Goal: Information Seeking & Learning: Learn about a topic

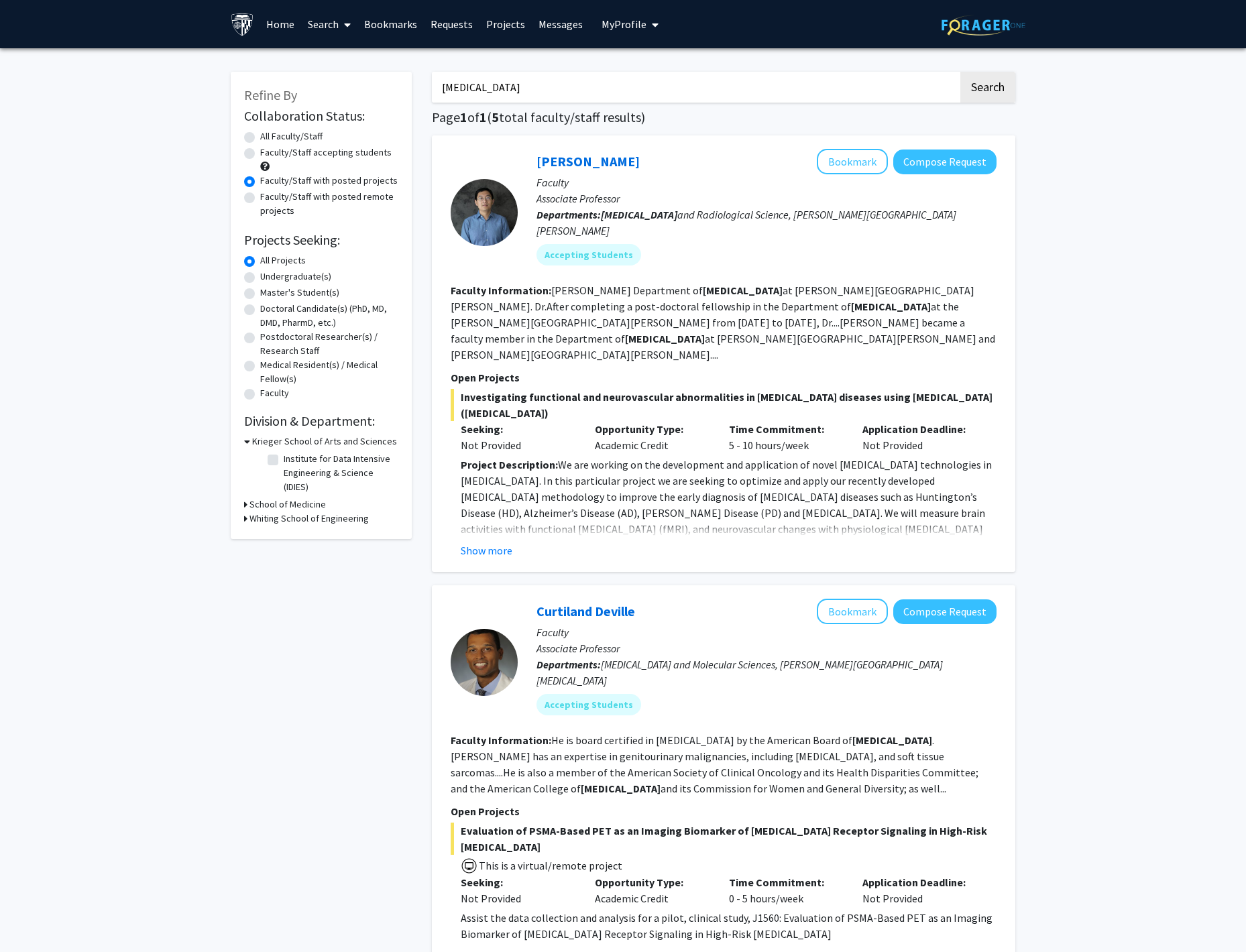
scroll to position [430, 0]
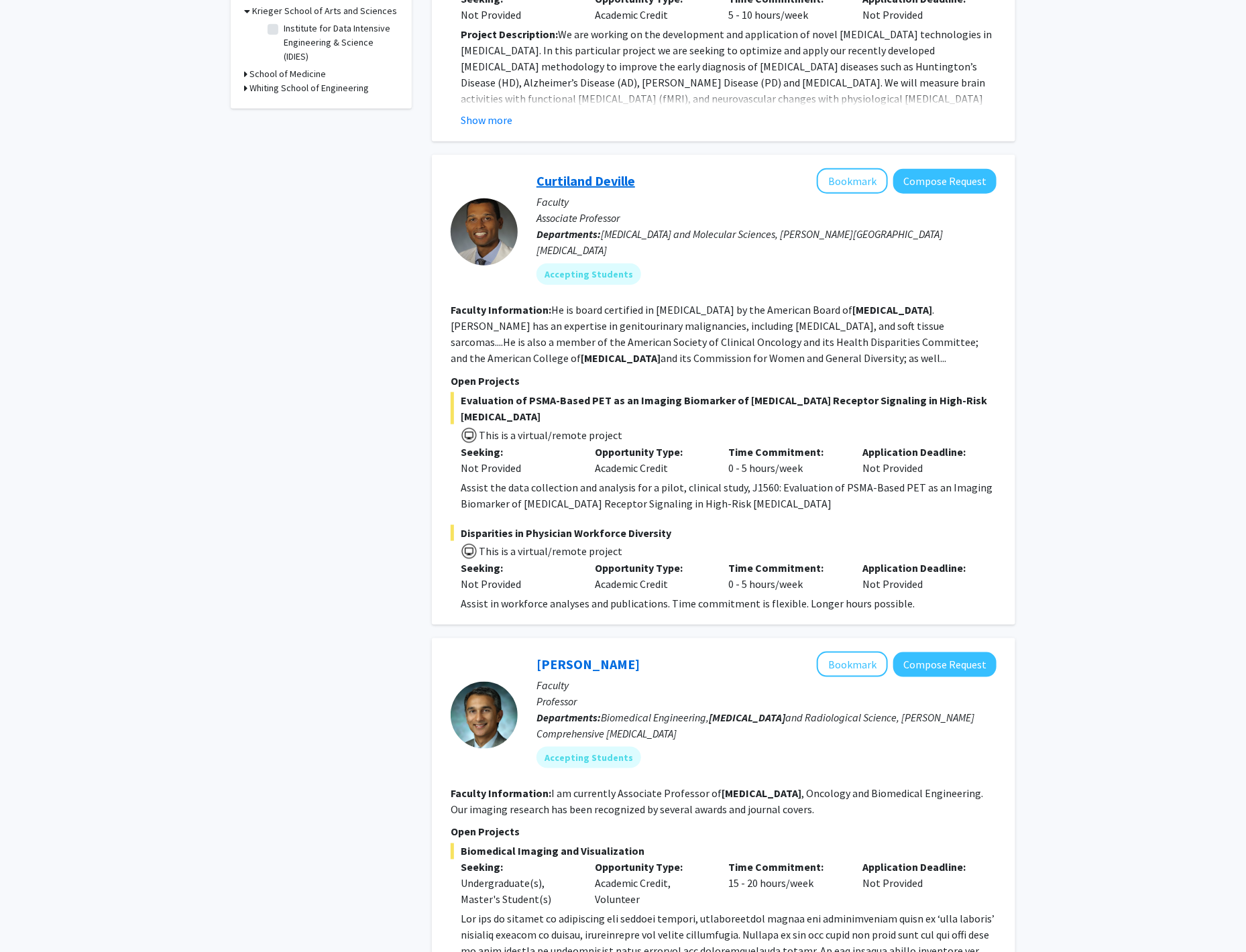
click at [605, 173] on link "Curtiland Deville" at bounding box center [586, 180] width 99 height 16
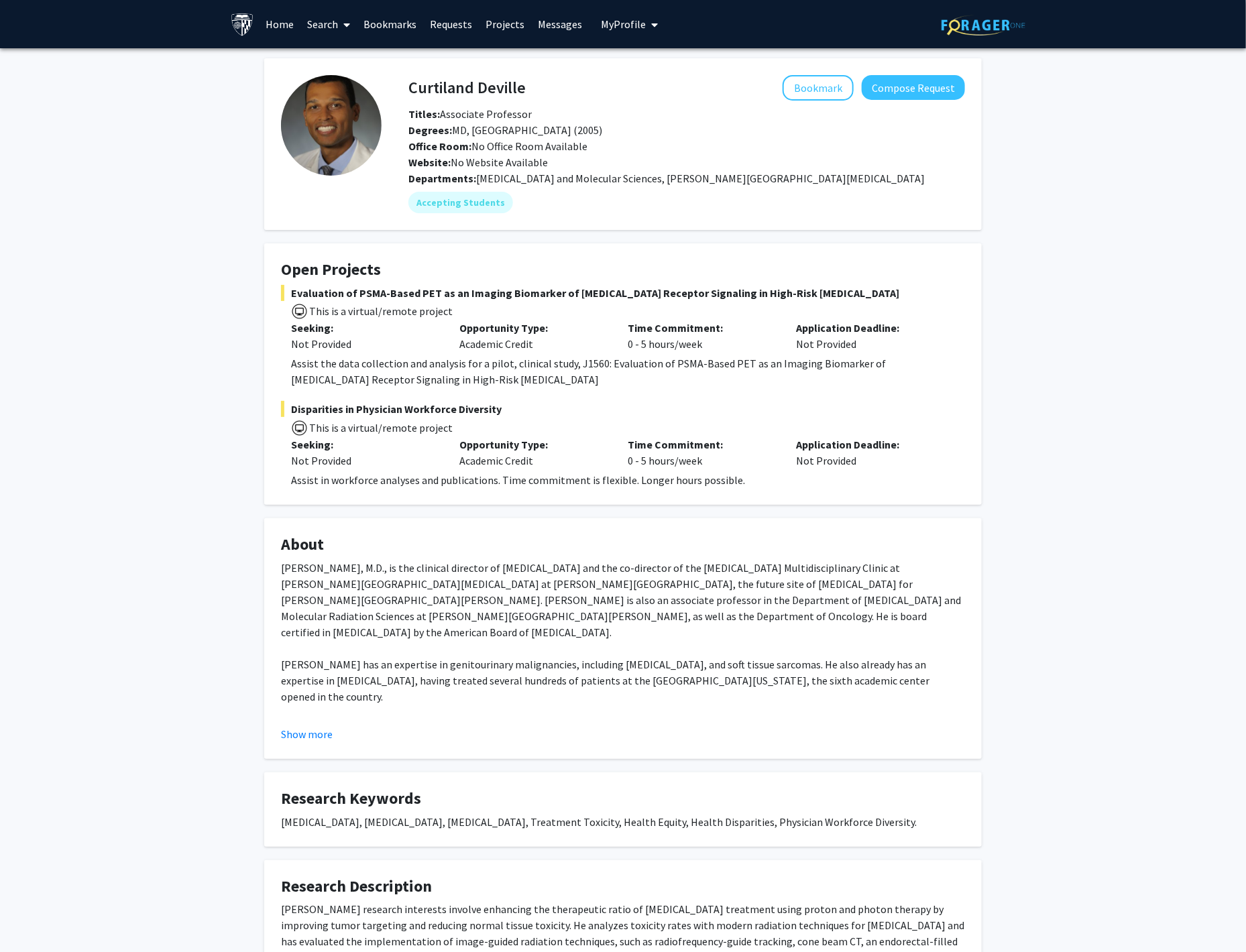
click at [334, 737] on div "Show more" at bounding box center [623, 734] width 684 height 16
click at [325, 738] on button "Show more" at bounding box center [306, 734] width 51 height 16
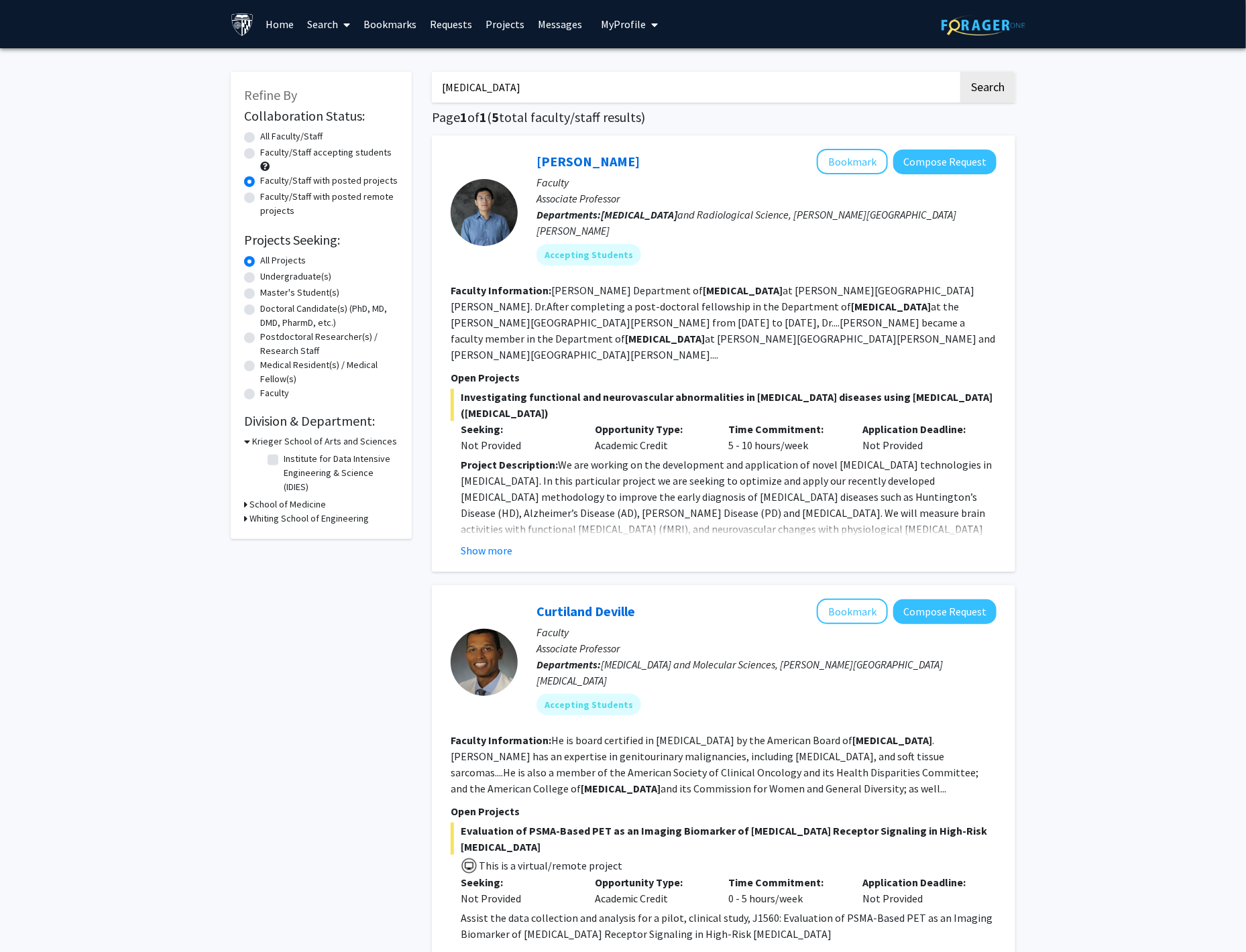
click at [655, 76] on input "[MEDICAL_DATA]" at bounding box center [694, 87] width 527 height 31
type input "imaging"
click at [996, 75] on button "Search" at bounding box center [987, 87] width 55 height 31
radio input "true"
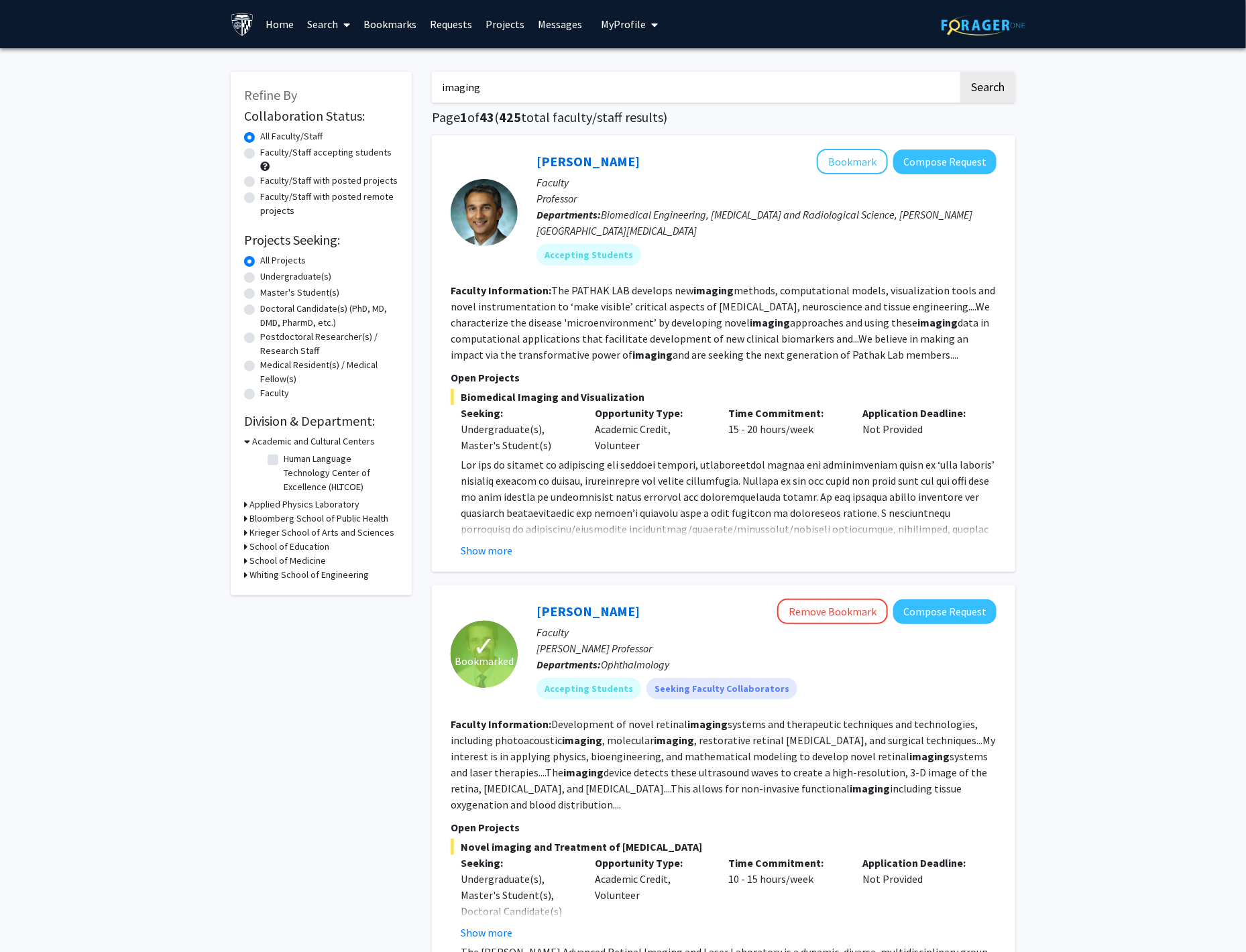
click at [306, 177] on label "Faculty/Staff with posted projects" at bounding box center [329, 180] width 138 height 15
click at [269, 177] on input "Faculty/Staff with posted projects" at bounding box center [264, 177] width 9 height 9
radio input "true"
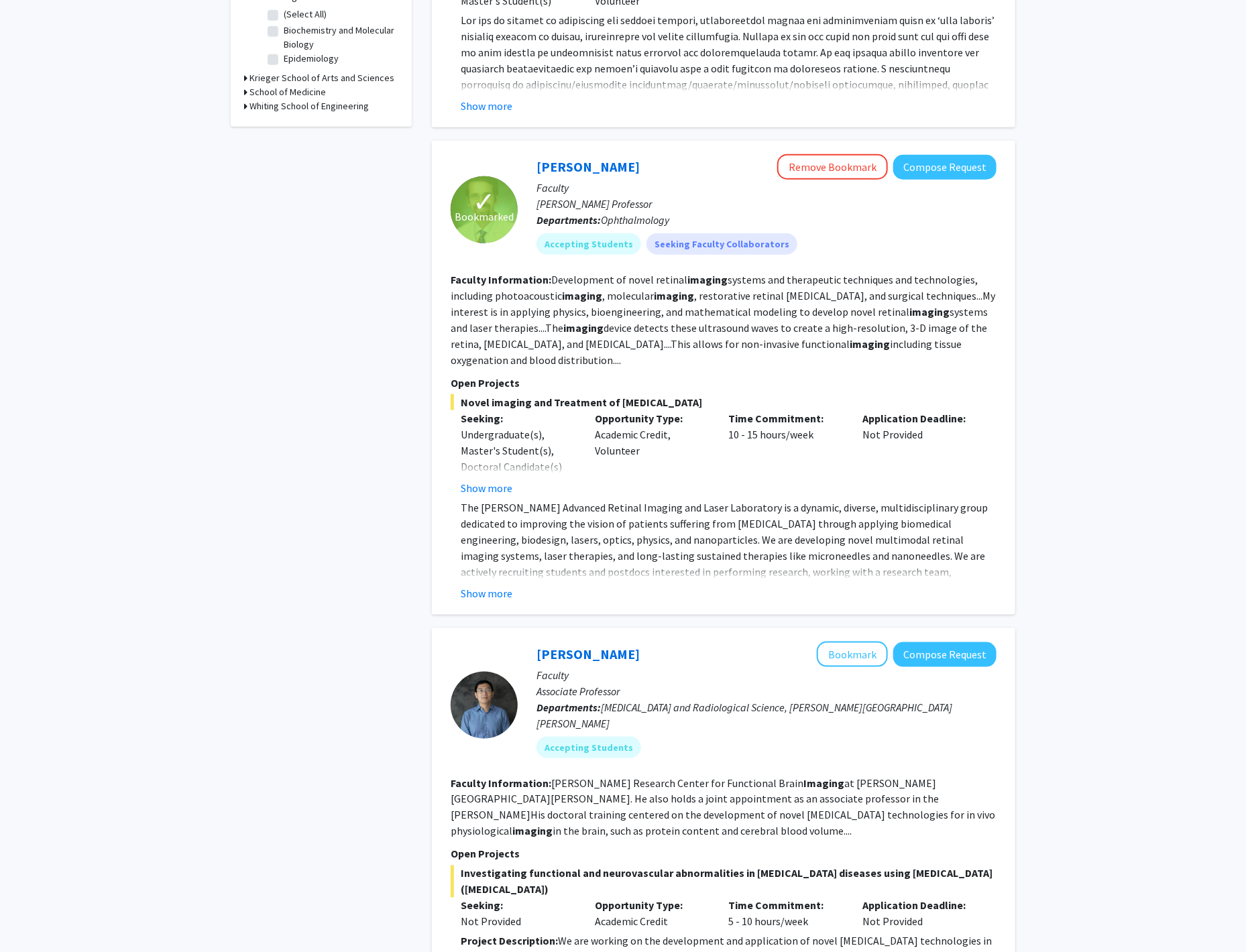
scroll to position [445, 0]
click at [497, 597] on button "Show more" at bounding box center [486, 592] width 51 height 16
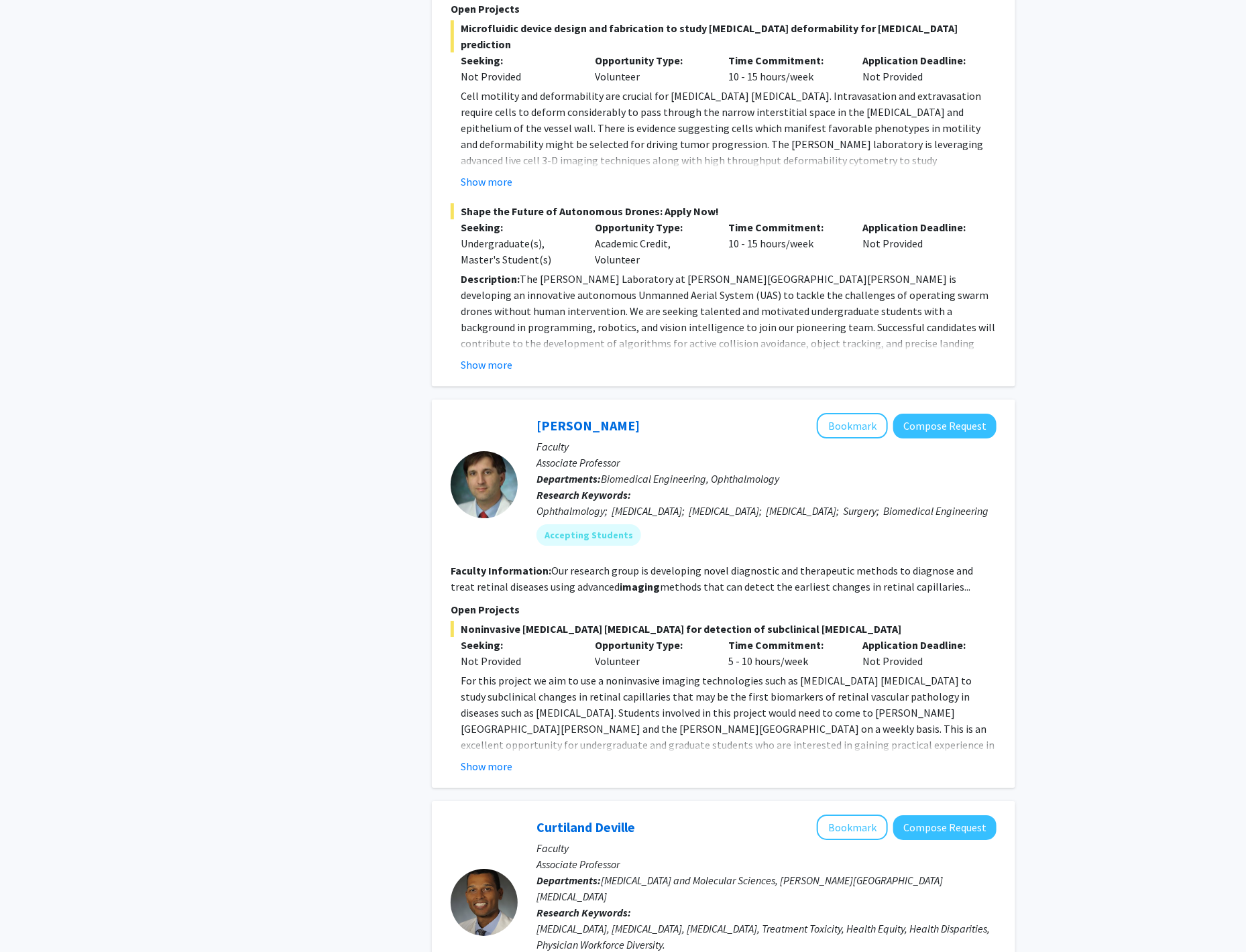
scroll to position [1793, 0]
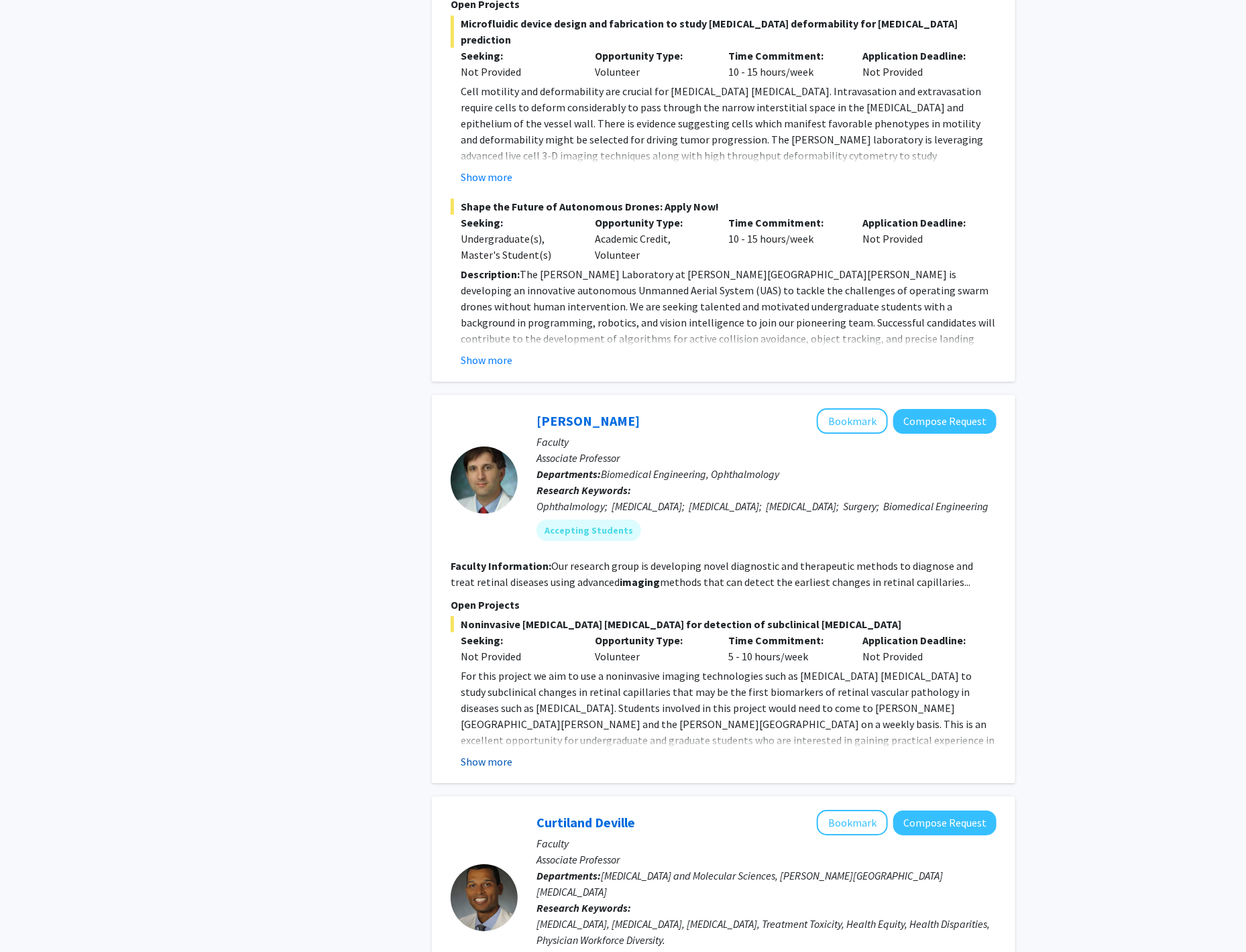
click at [494, 753] on button "Show more" at bounding box center [486, 761] width 51 height 16
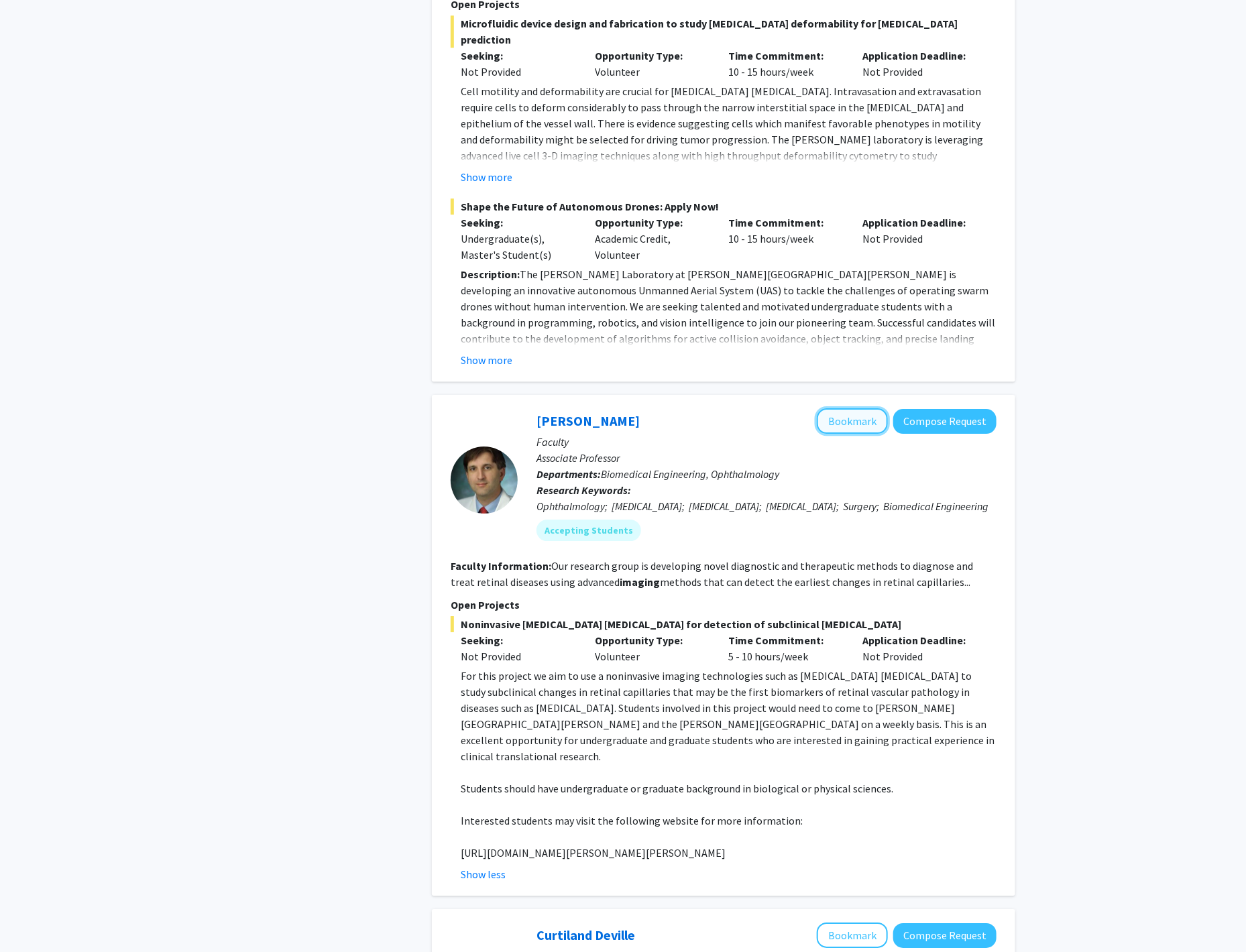
click at [825, 408] on button "Bookmark" at bounding box center [851, 421] width 71 height 25
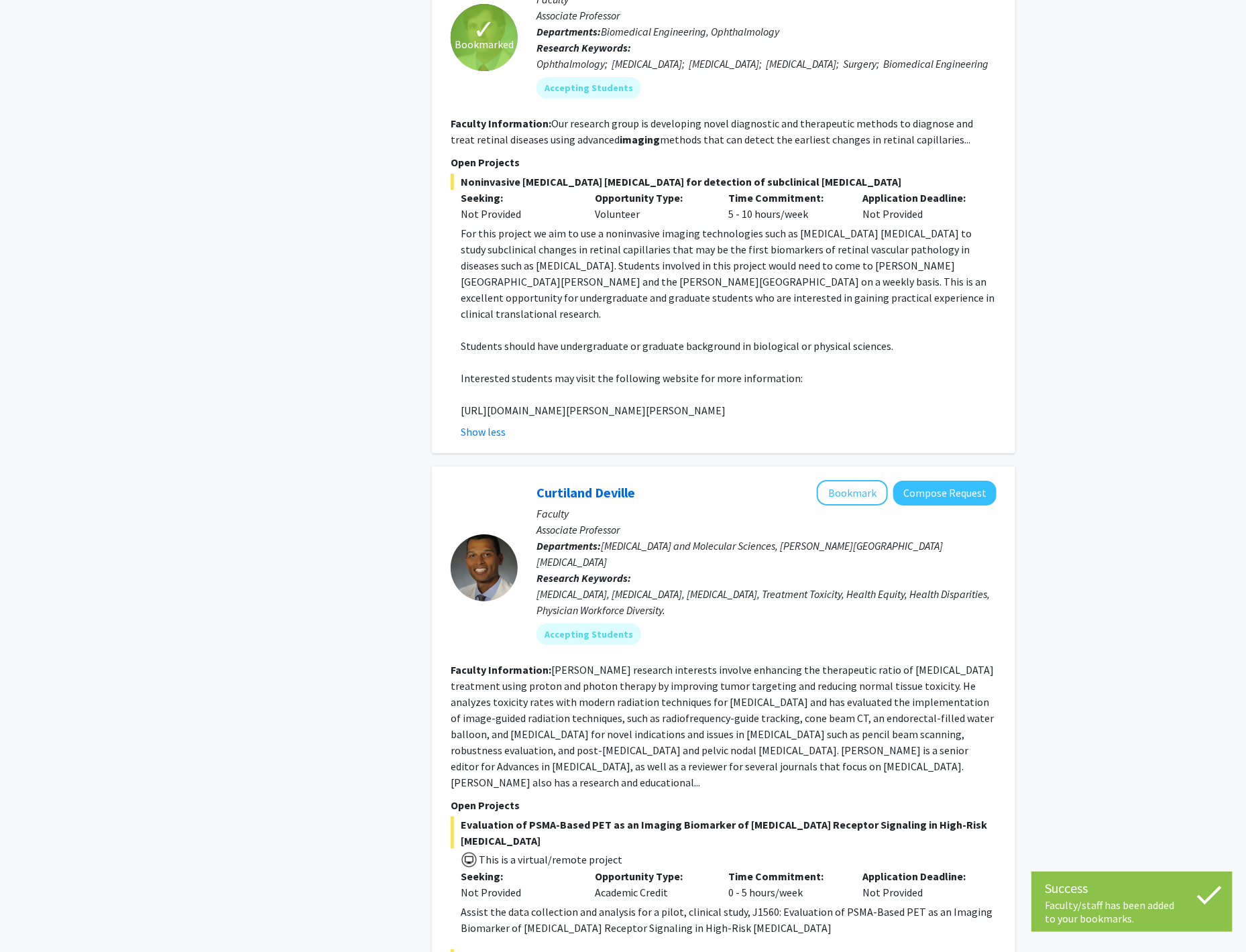
scroll to position [2237, 0]
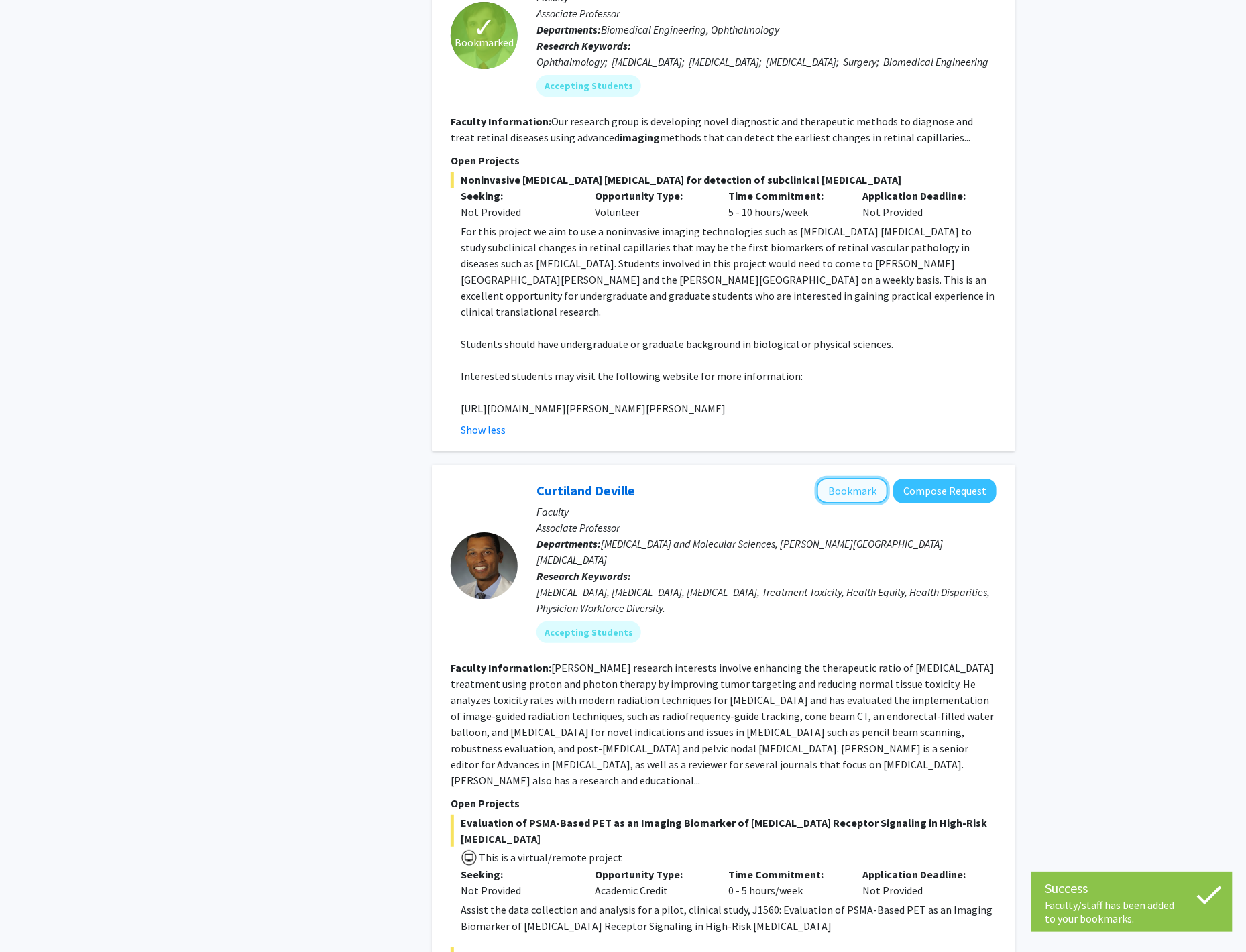
click at [843, 478] on button "Bookmark" at bounding box center [851, 491] width 71 height 25
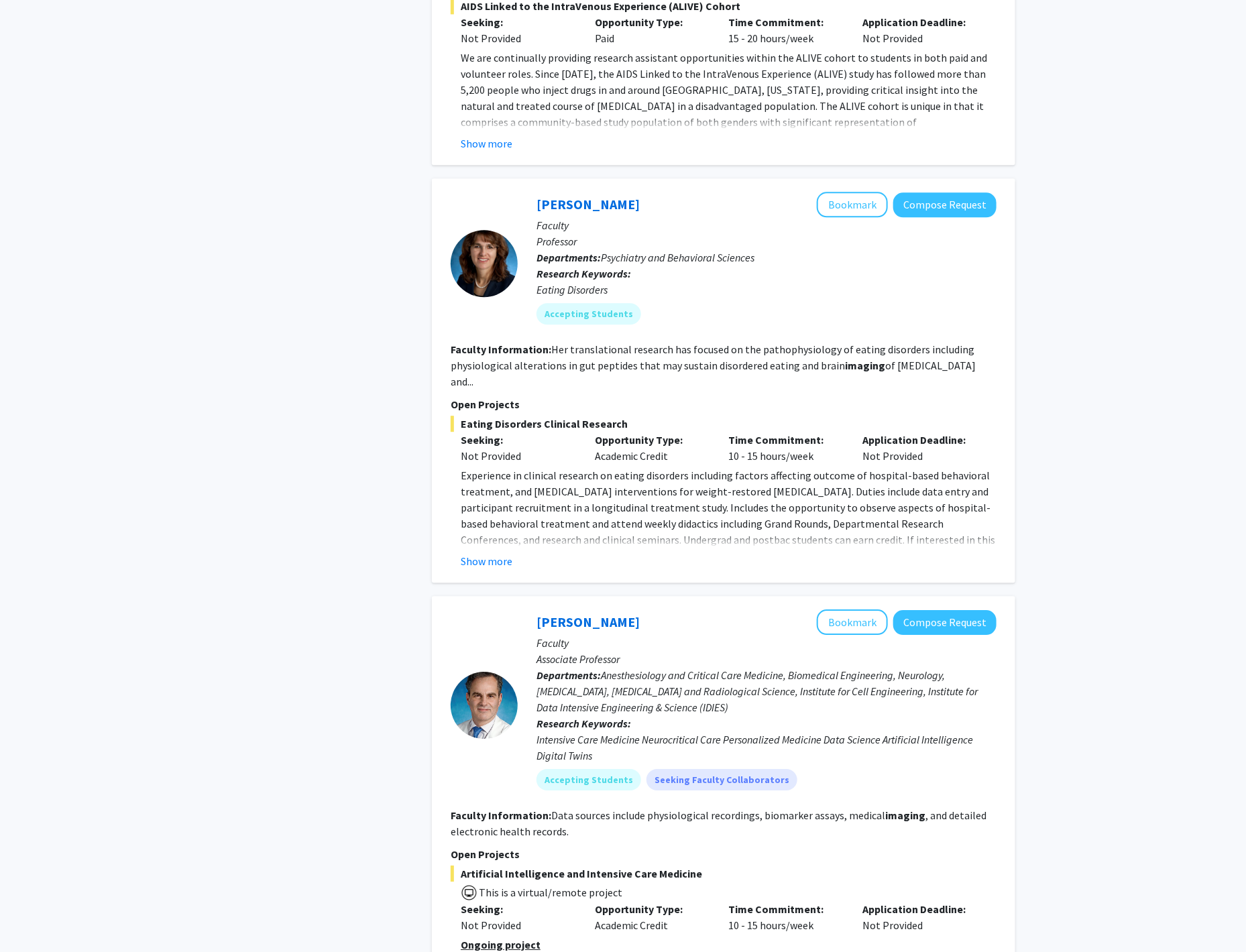
scroll to position [4162, 0]
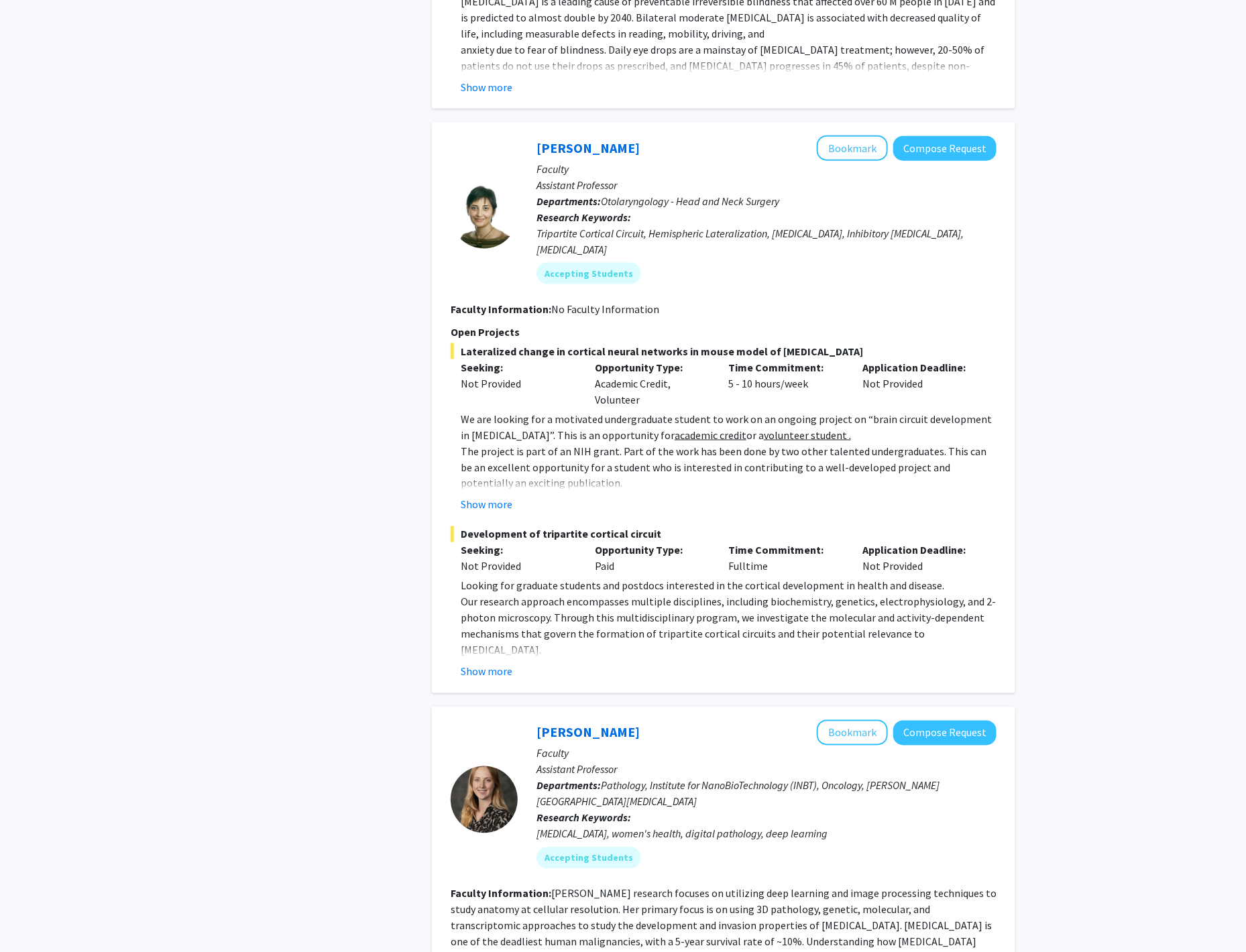
scroll to position [767, 0]
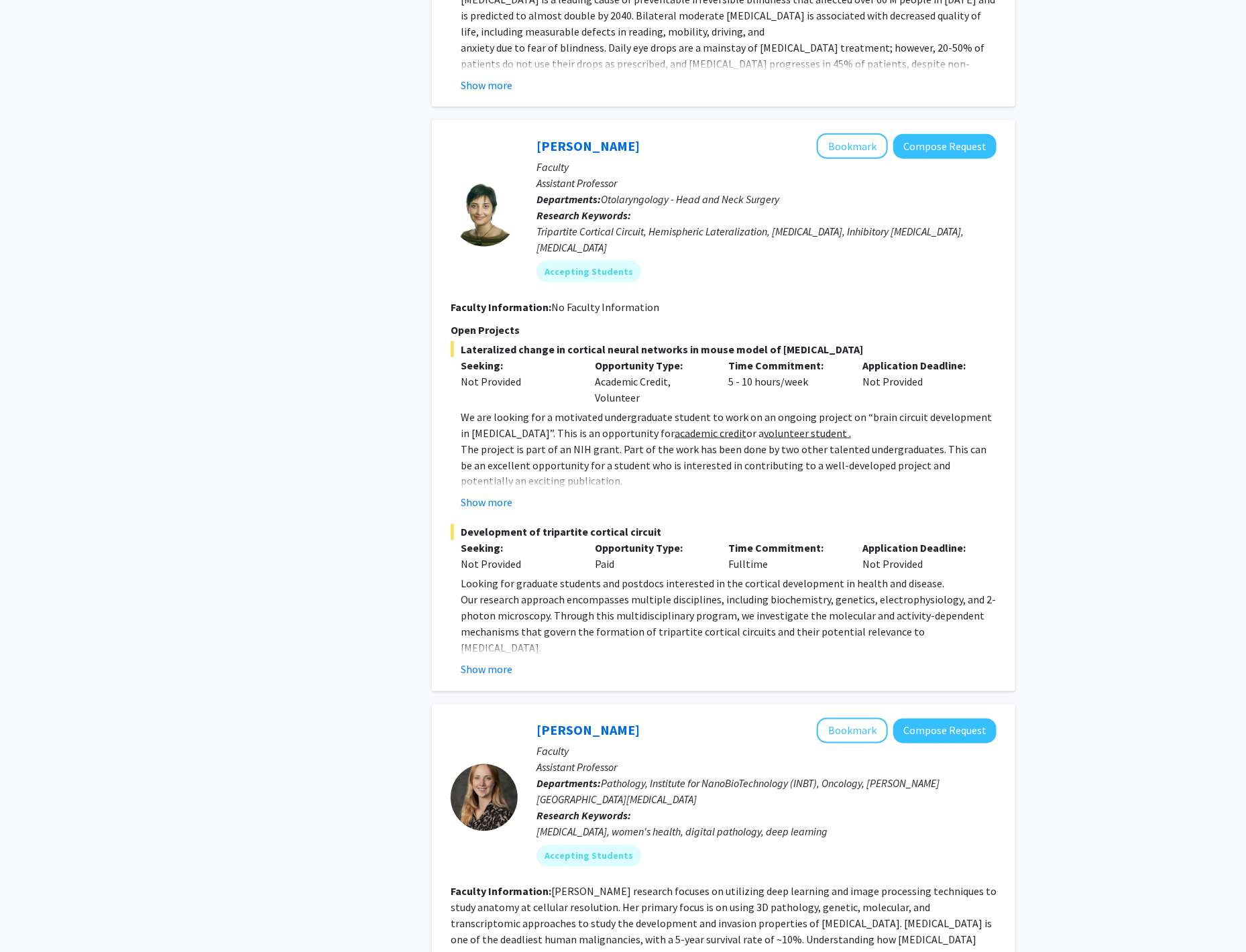
click at [502, 473] on fg-read-more "We are looking for a motivated undergraduate student to work on an ongoing proj…" at bounding box center [723, 460] width 546 height 102
click at [498, 494] on button "Show more" at bounding box center [486, 502] width 51 height 16
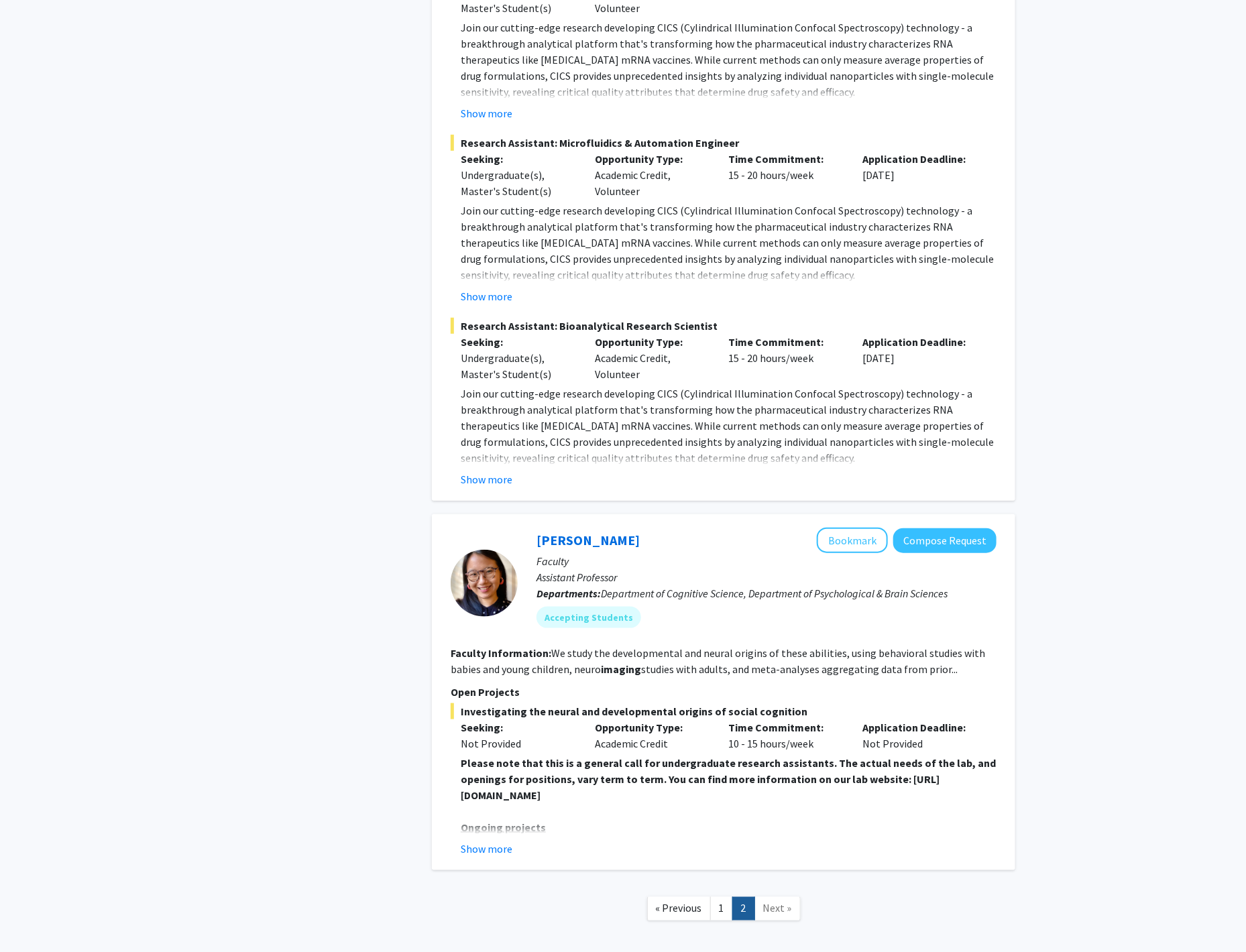
scroll to position [2827, 0]
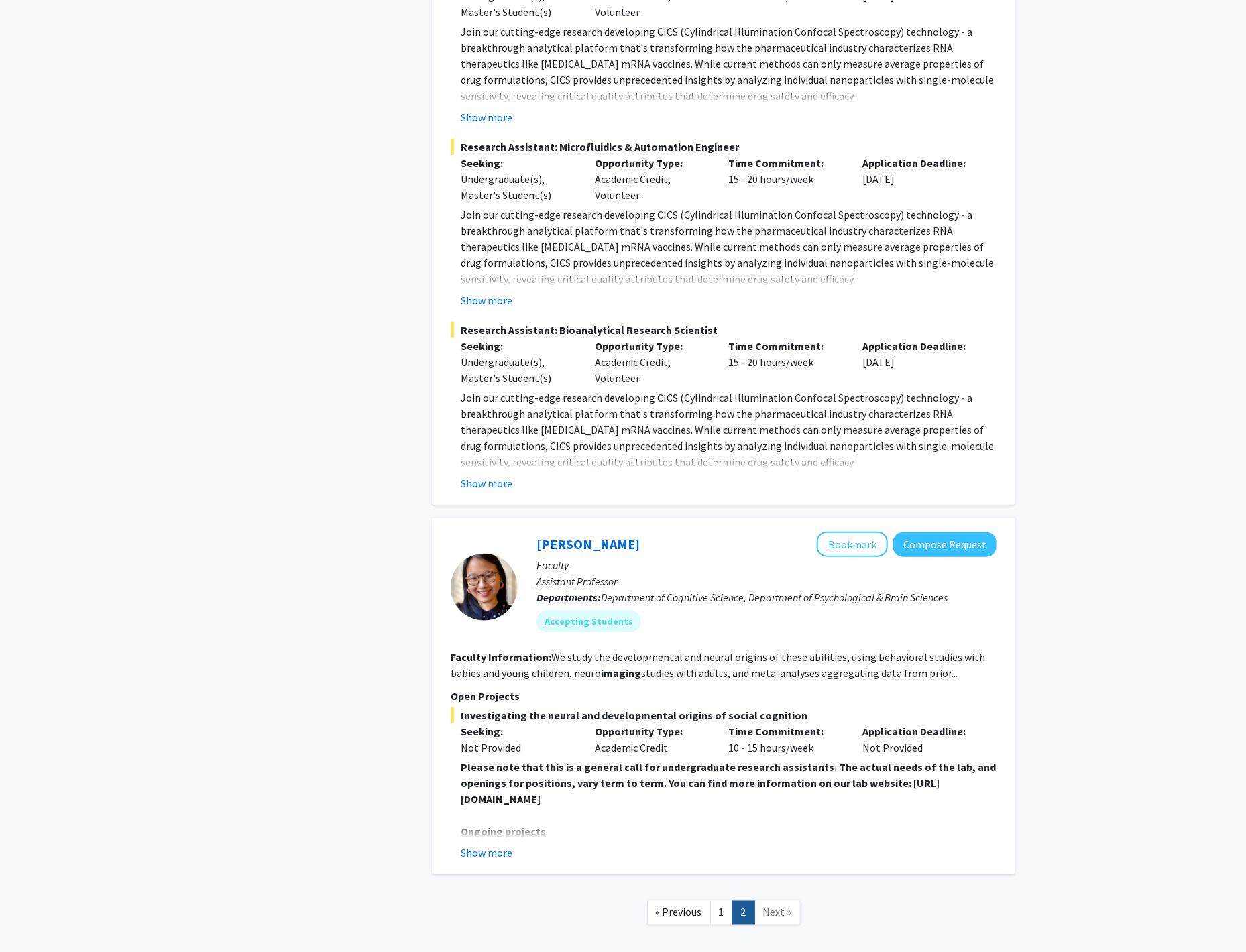
click at [533, 760] on strong "Please note that this is a general call for undergraduate research assistants. …" at bounding box center [728, 782] width 535 height 46
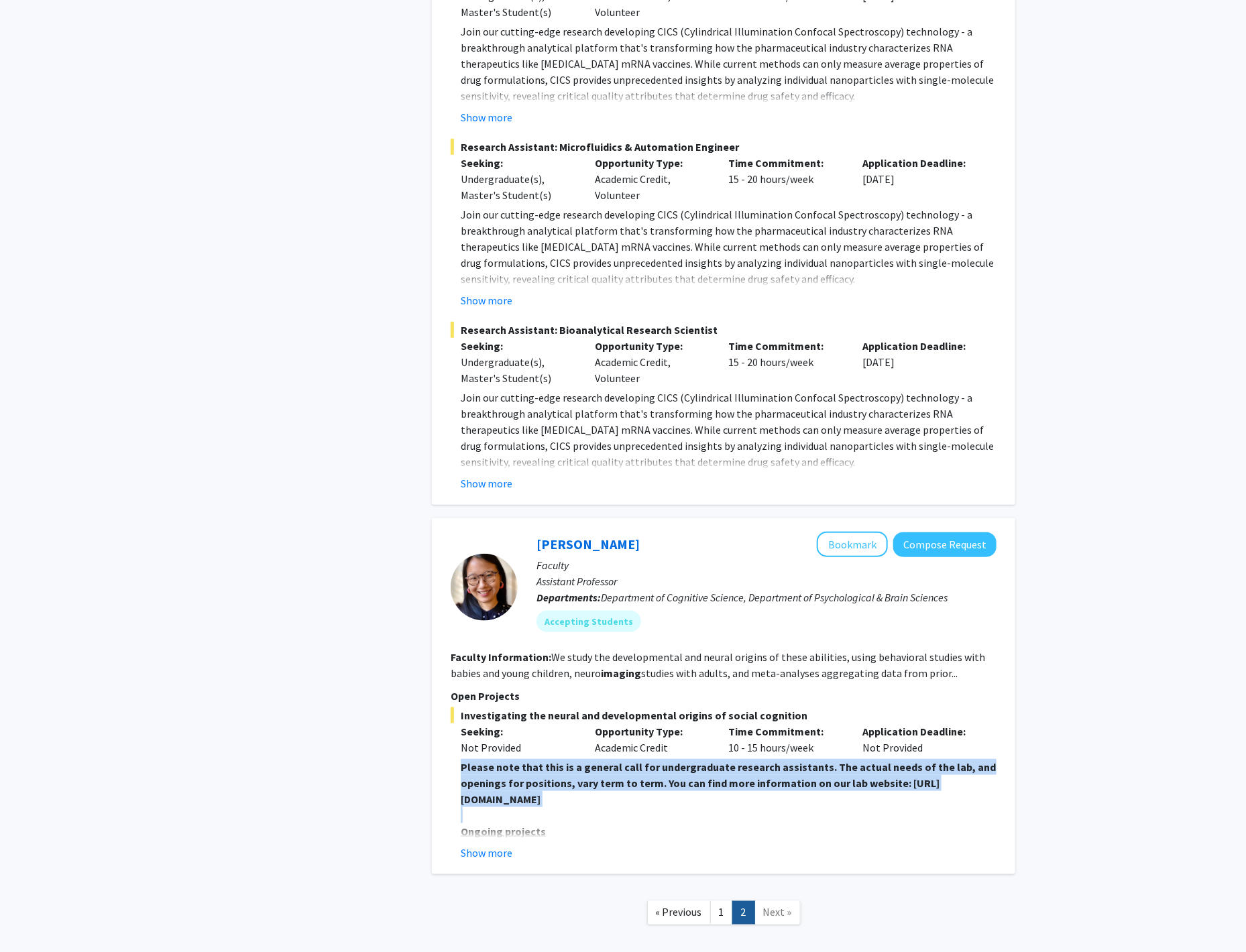
click at [533, 760] on strong "Please note that this is a general call for undergraduate research assistants. …" at bounding box center [728, 782] width 535 height 46
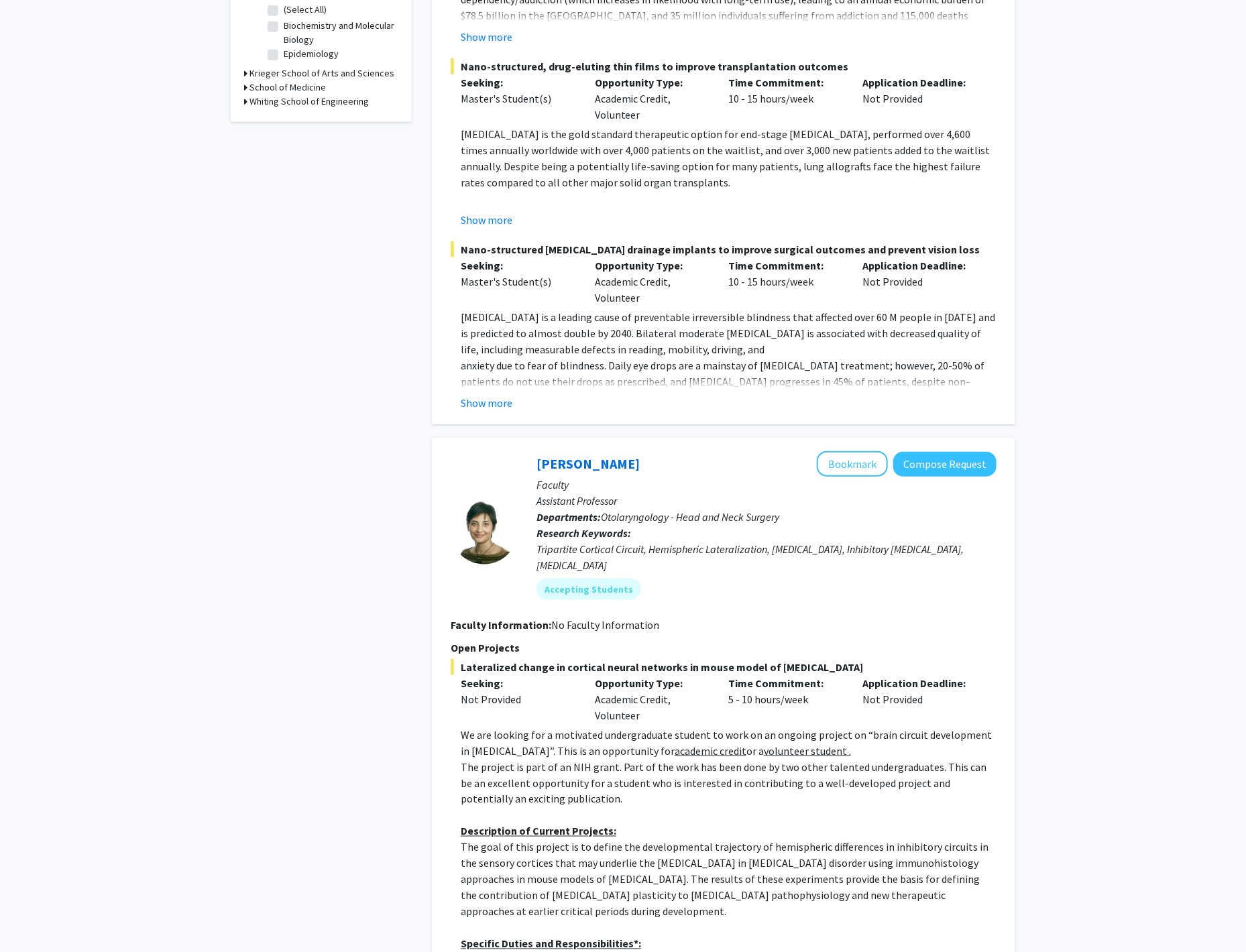
scroll to position [441, 0]
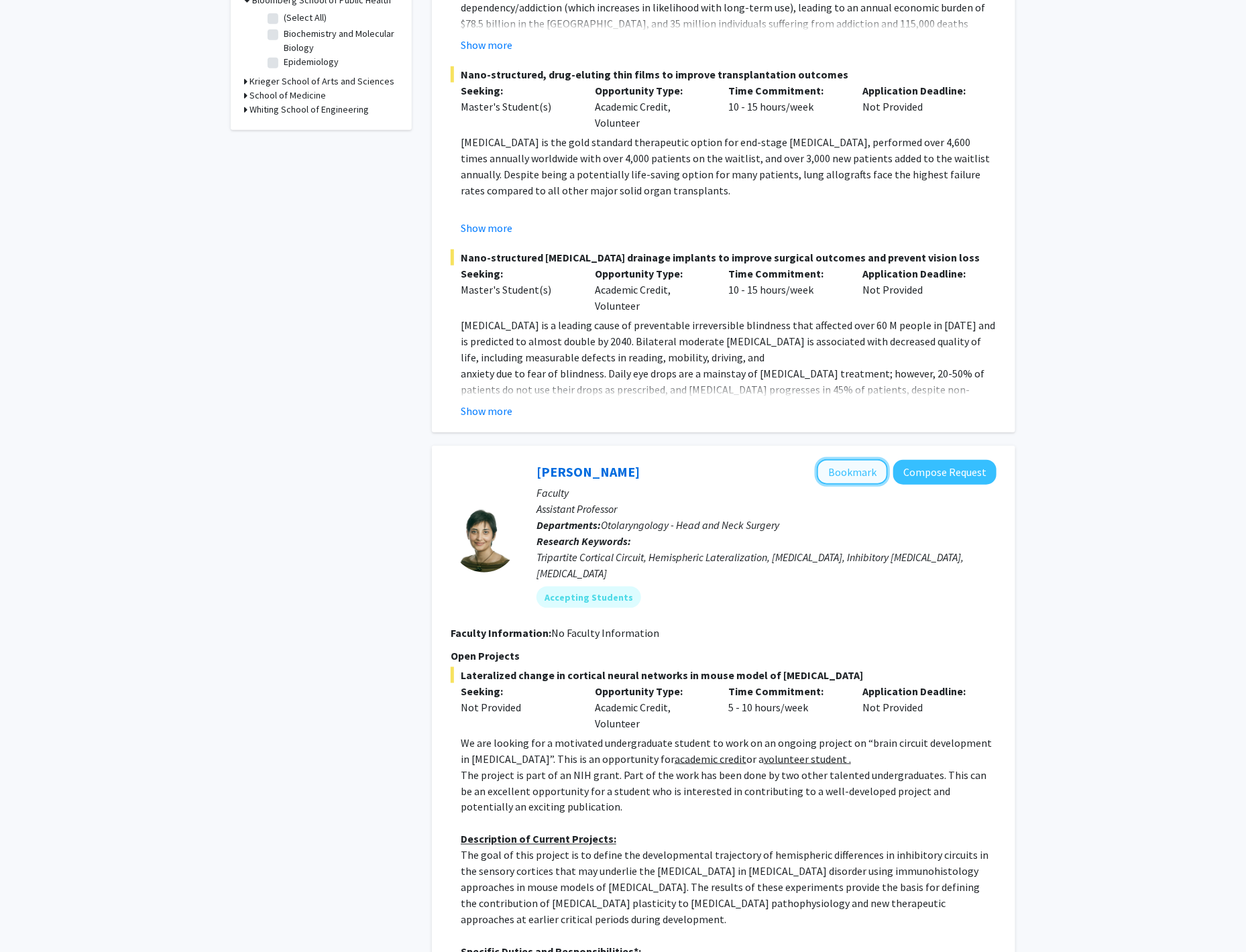
click at [858, 473] on button "Bookmark" at bounding box center [851, 472] width 71 height 25
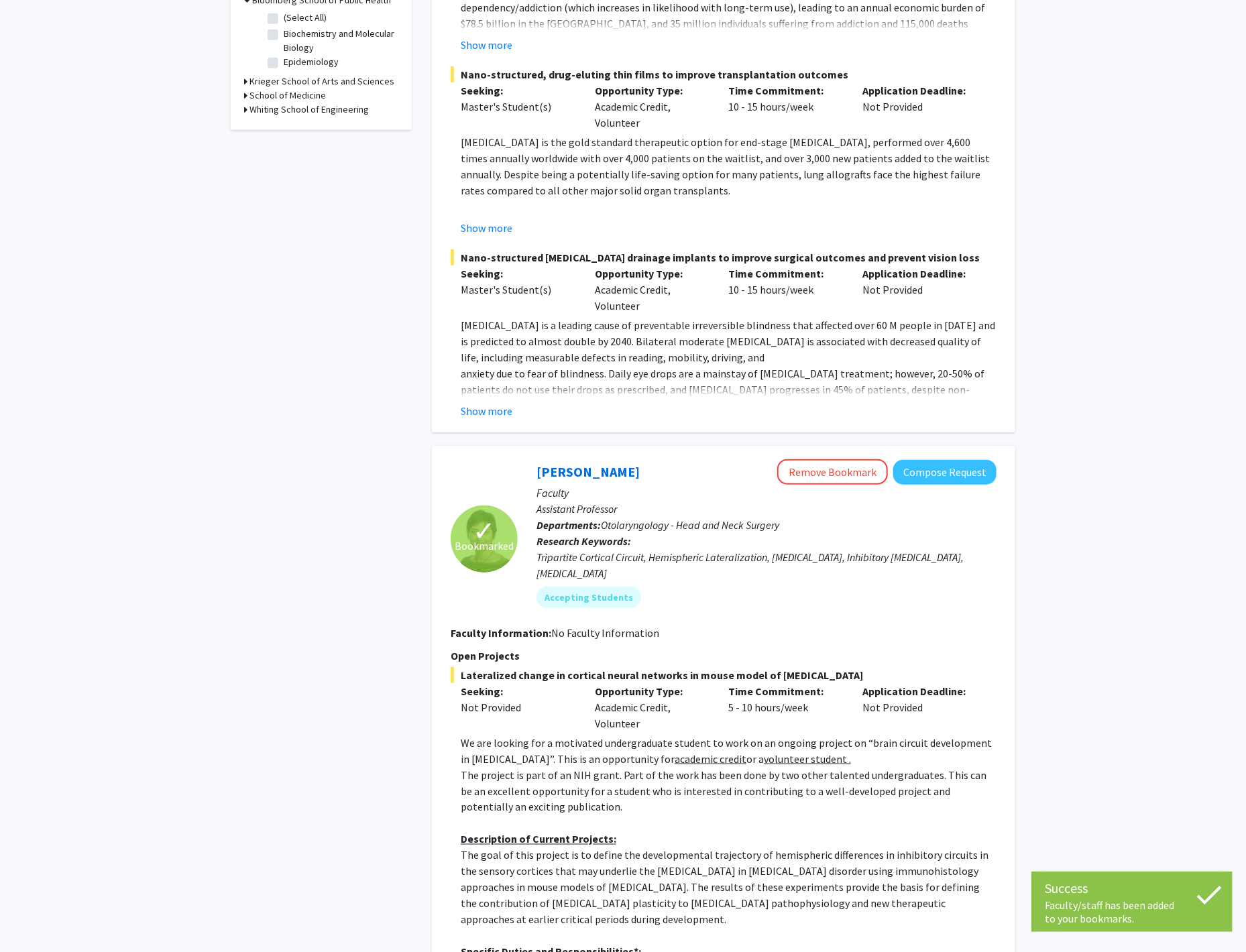
scroll to position [0, 0]
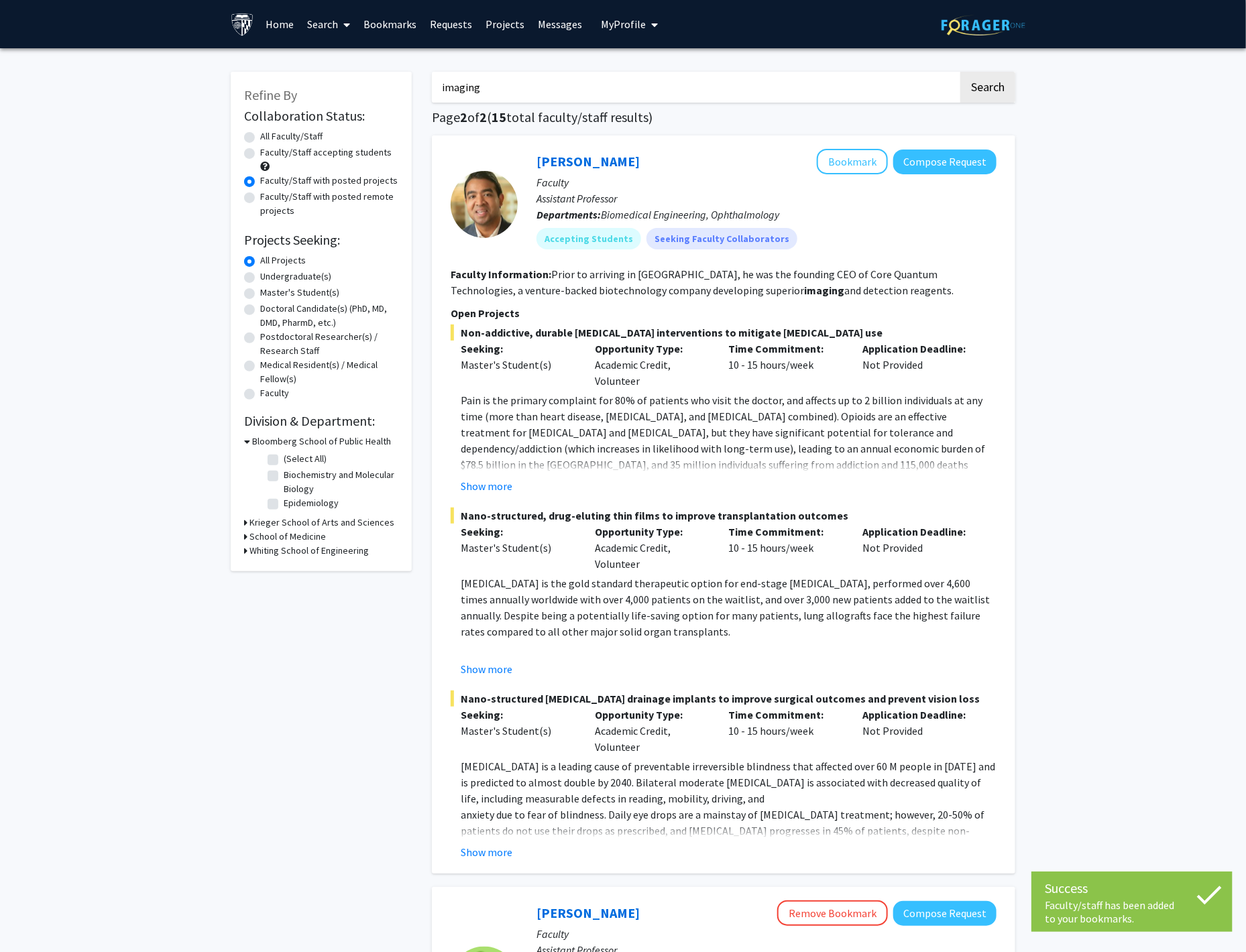
click at [405, 32] on link "Bookmarks" at bounding box center [391, 24] width 66 height 47
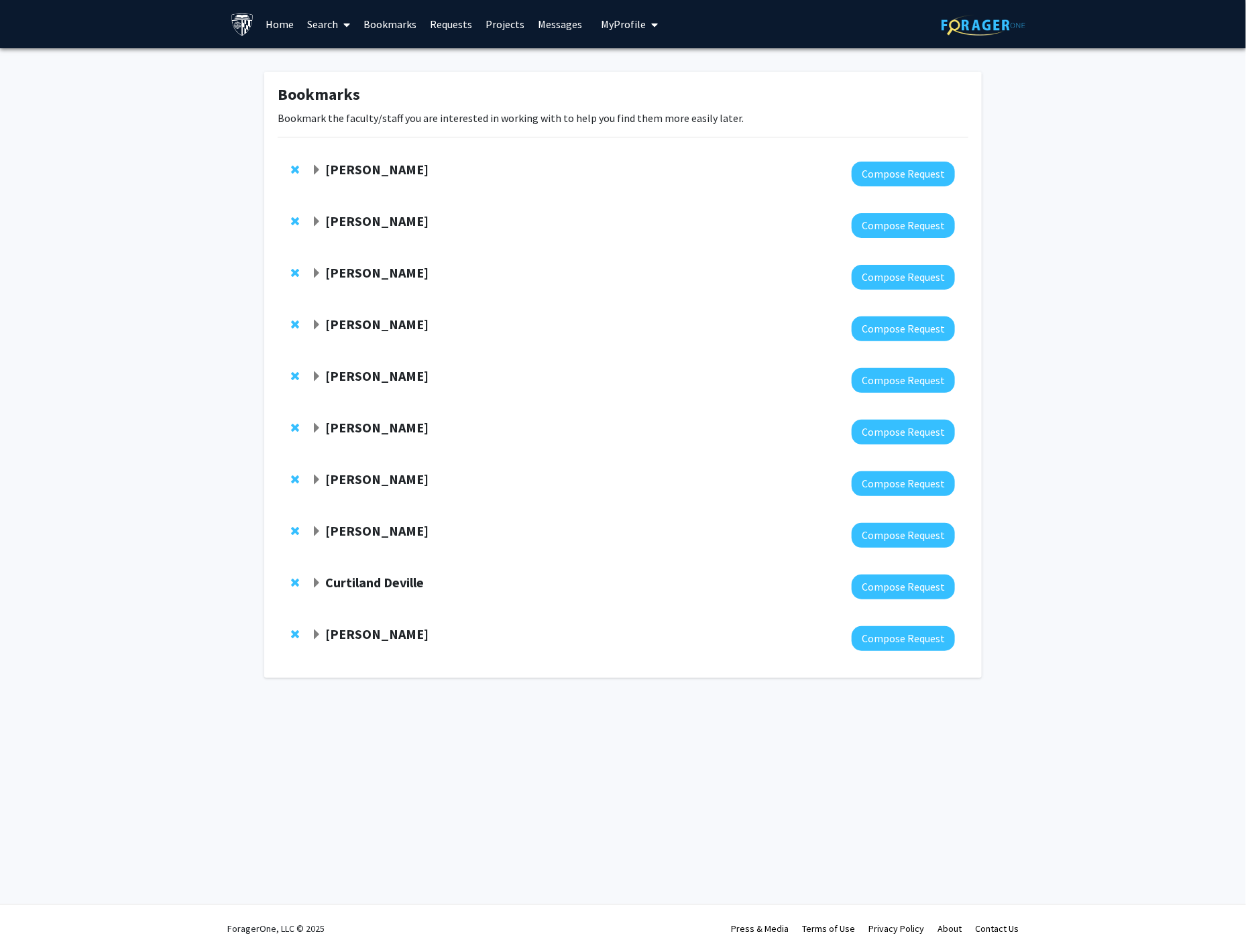
click at [294, 216] on span "Remove Carl Wu from bookmarks" at bounding box center [295, 221] width 8 height 11
click at [353, 212] on strong "[PERSON_NAME]" at bounding box center [376, 220] width 104 height 16
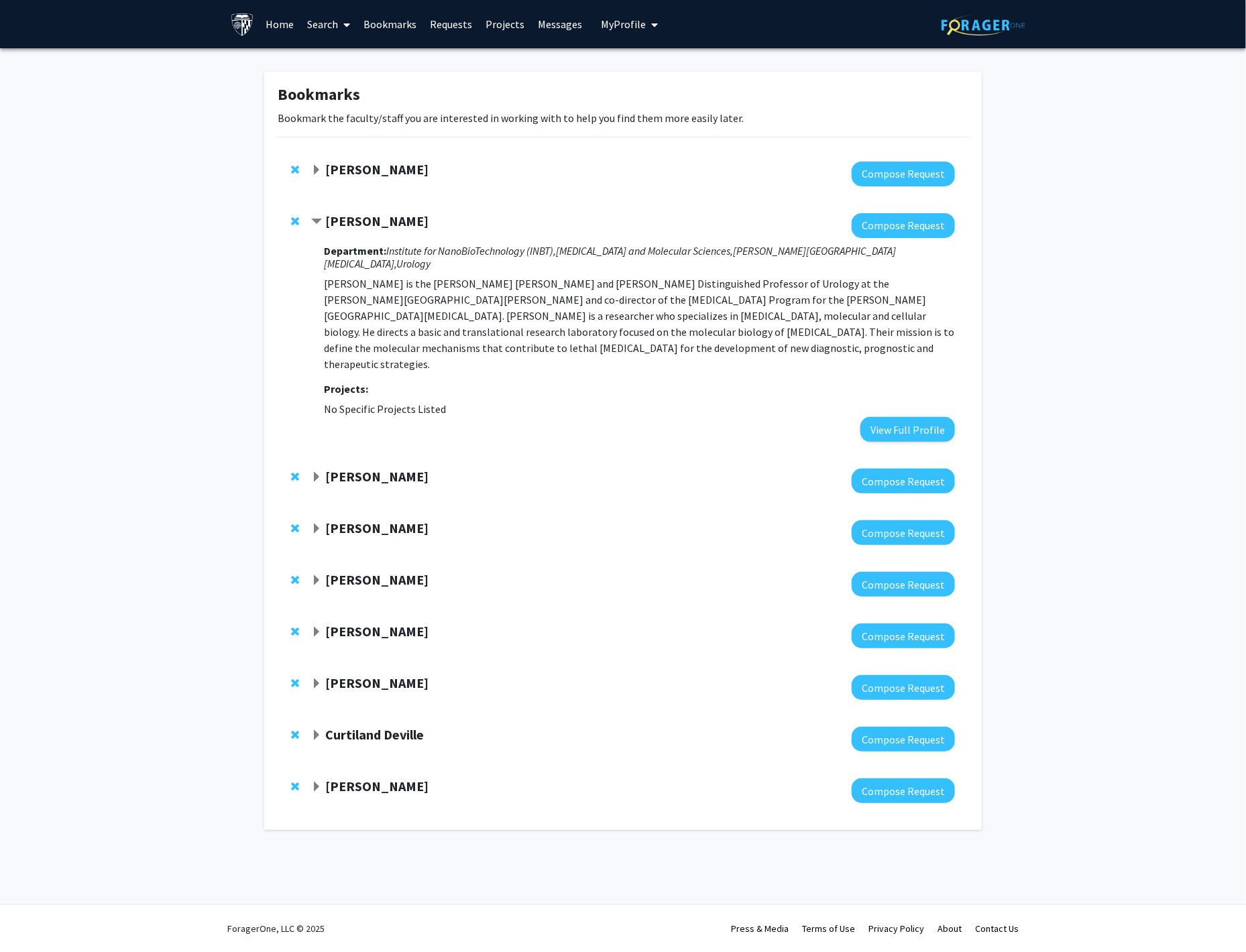
click at [297, 216] on span "Remove Shawn Lupold from bookmarks" at bounding box center [295, 221] width 8 height 11
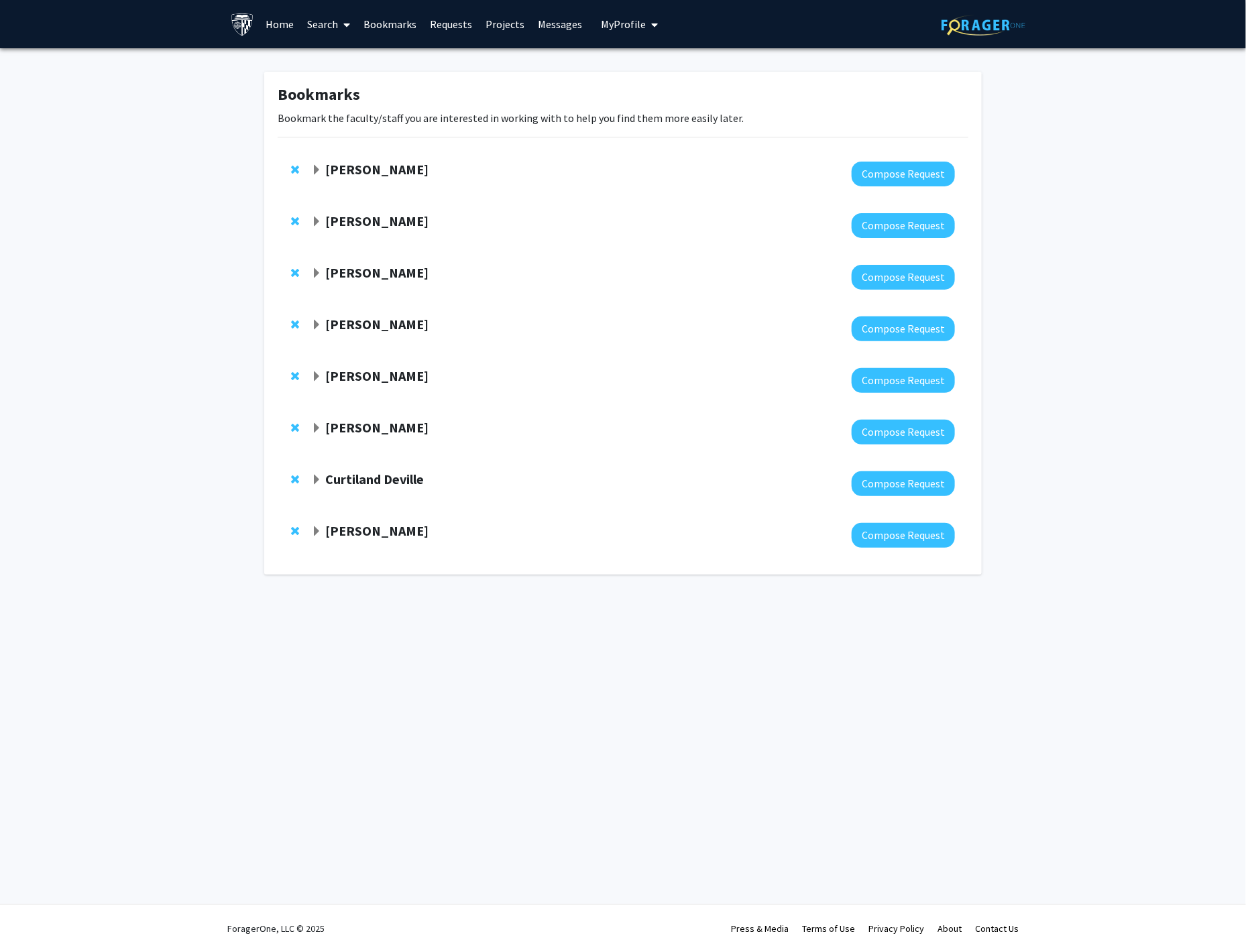
click at [332, 216] on strong "[PERSON_NAME]" at bounding box center [376, 220] width 104 height 16
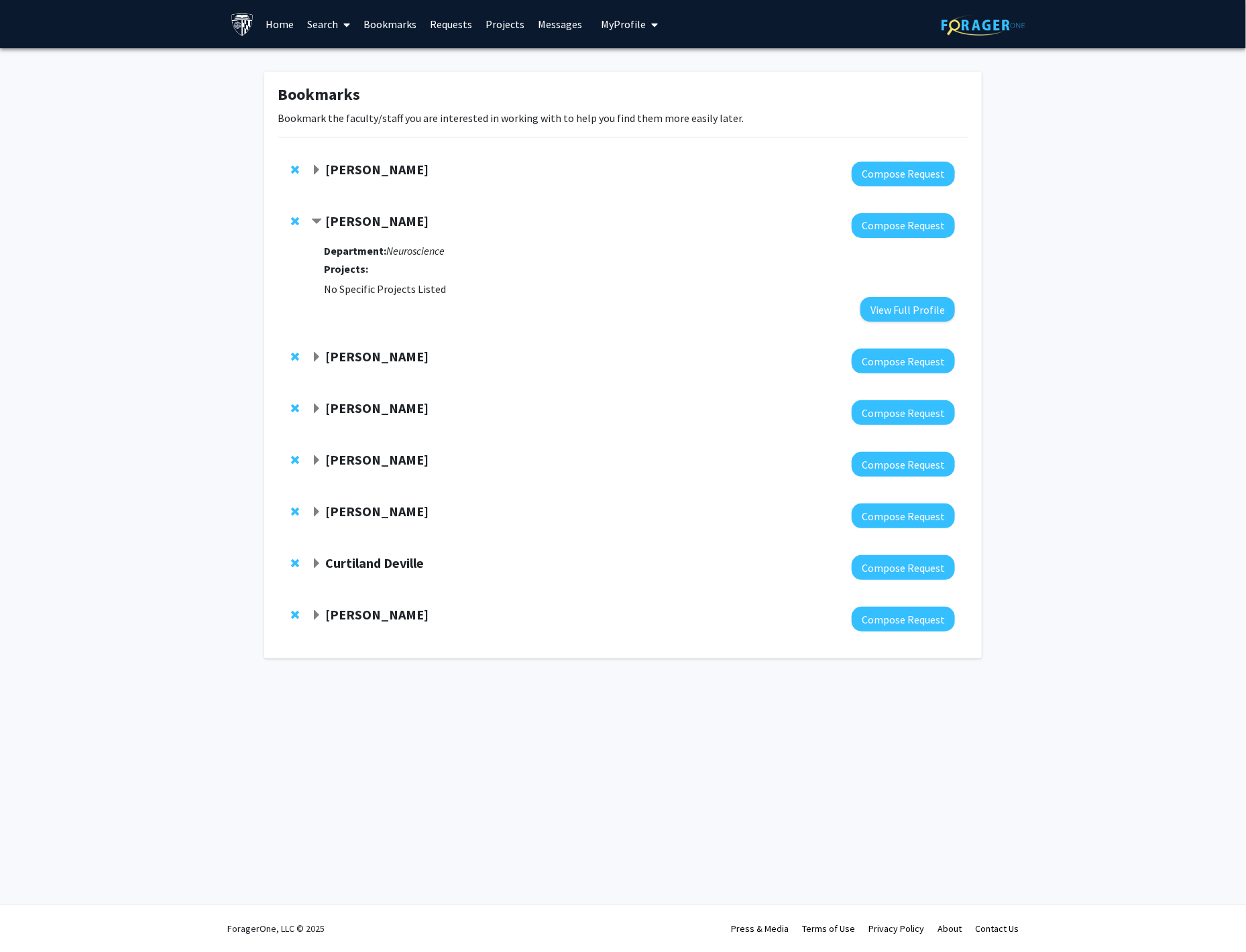
click at [291, 217] on span "Remove Naina Gour from bookmarks" at bounding box center [295, 221] width 8 height 11
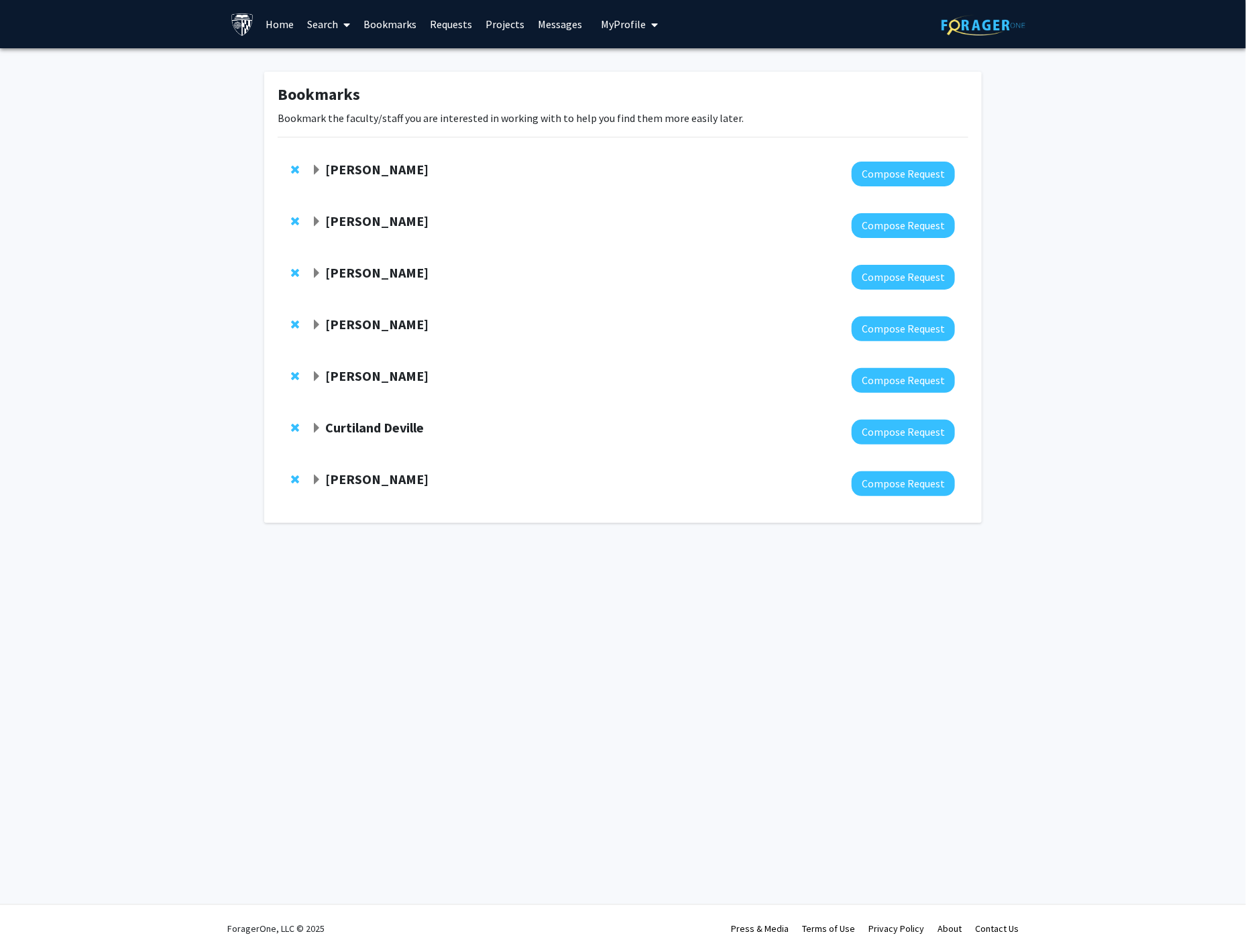
click at [358, 164] on strong "[PERSON_NAME]" at bounding box center [376, 169] width 104 height 16
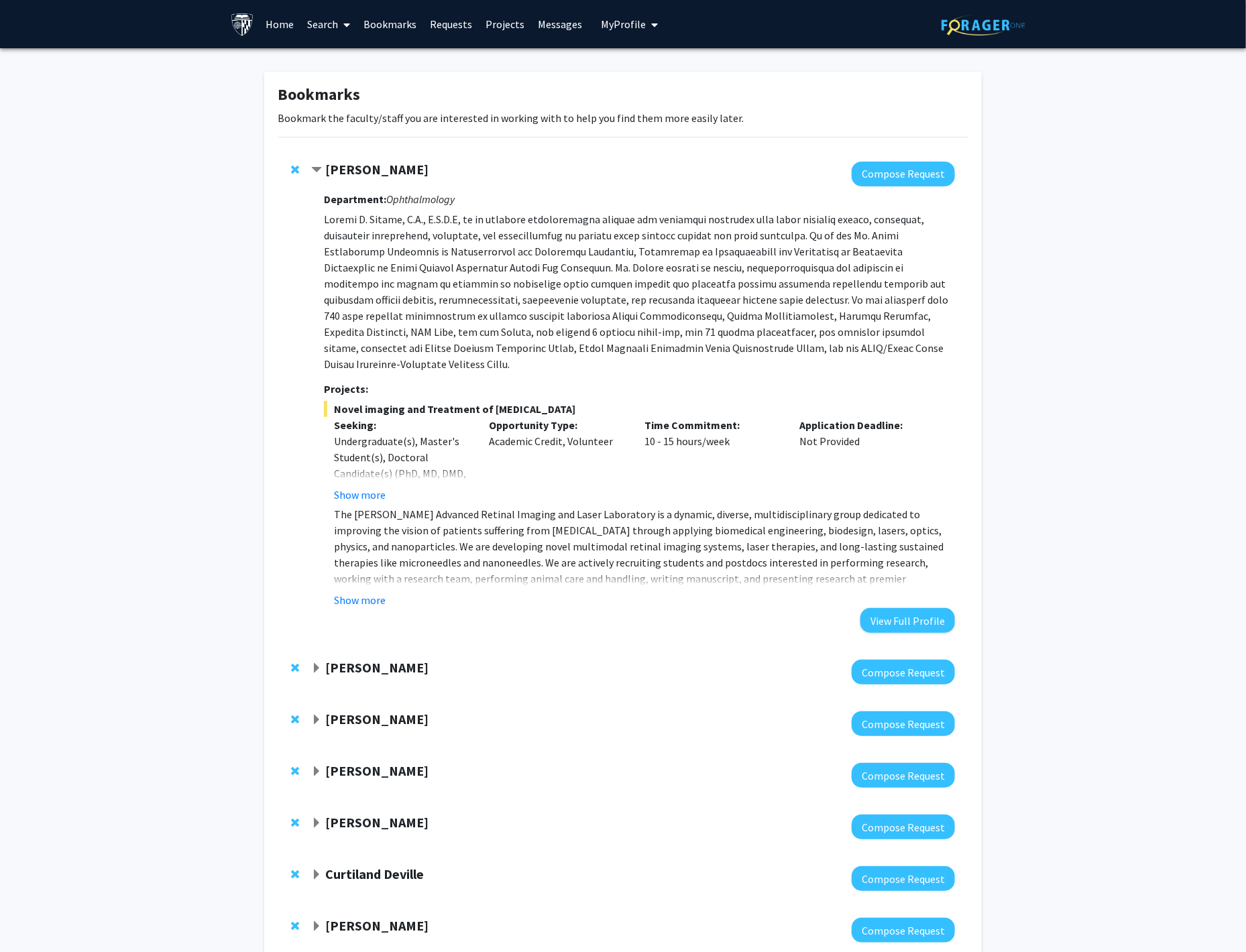
click at [358, 164] on strong "[PERSON_NAME]" at bounding box center [376, 169] width 104 height 16
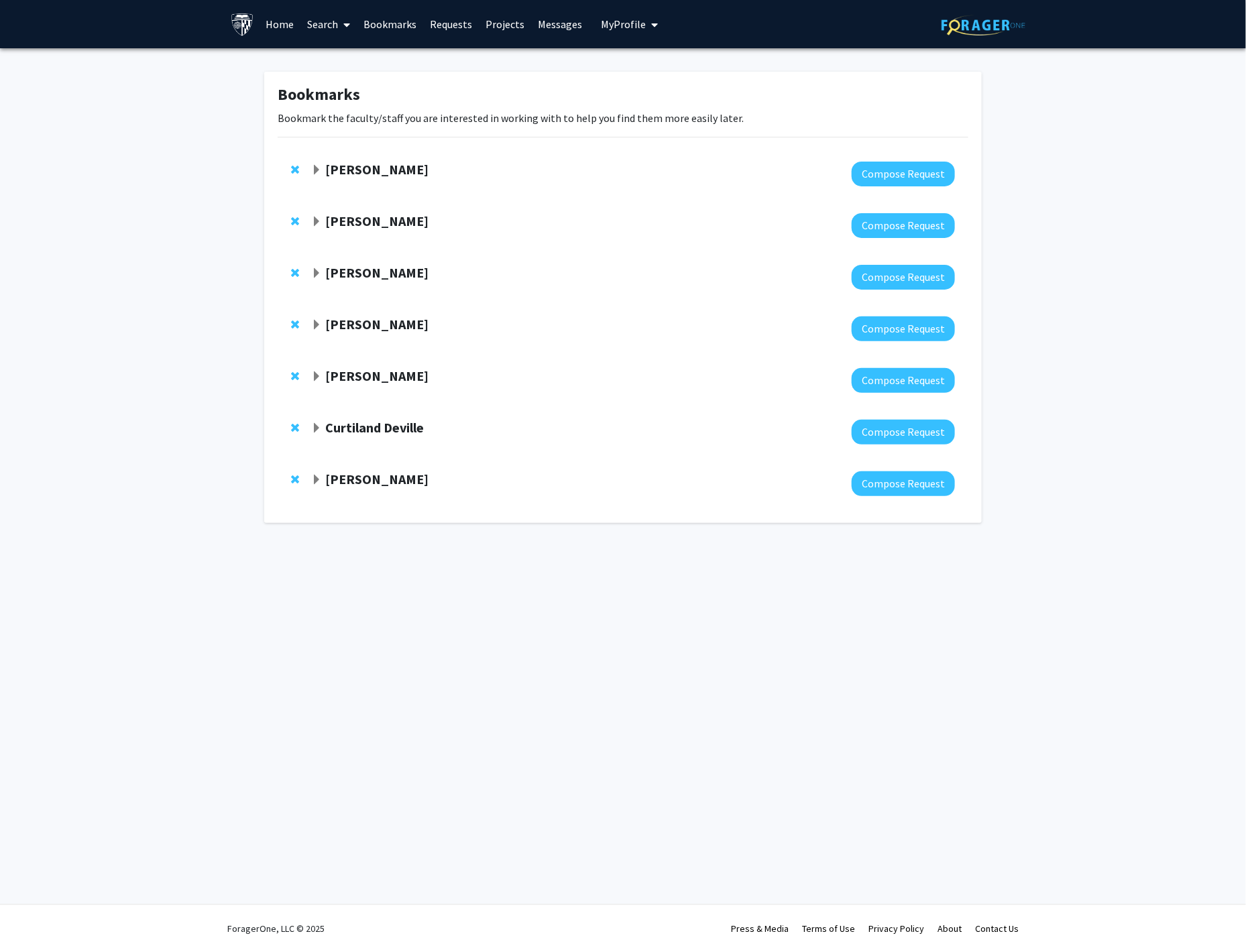
click at [347, 226] on strong "[PERSON_NAME]" at bounding box center [376, 220] width 104 height 16
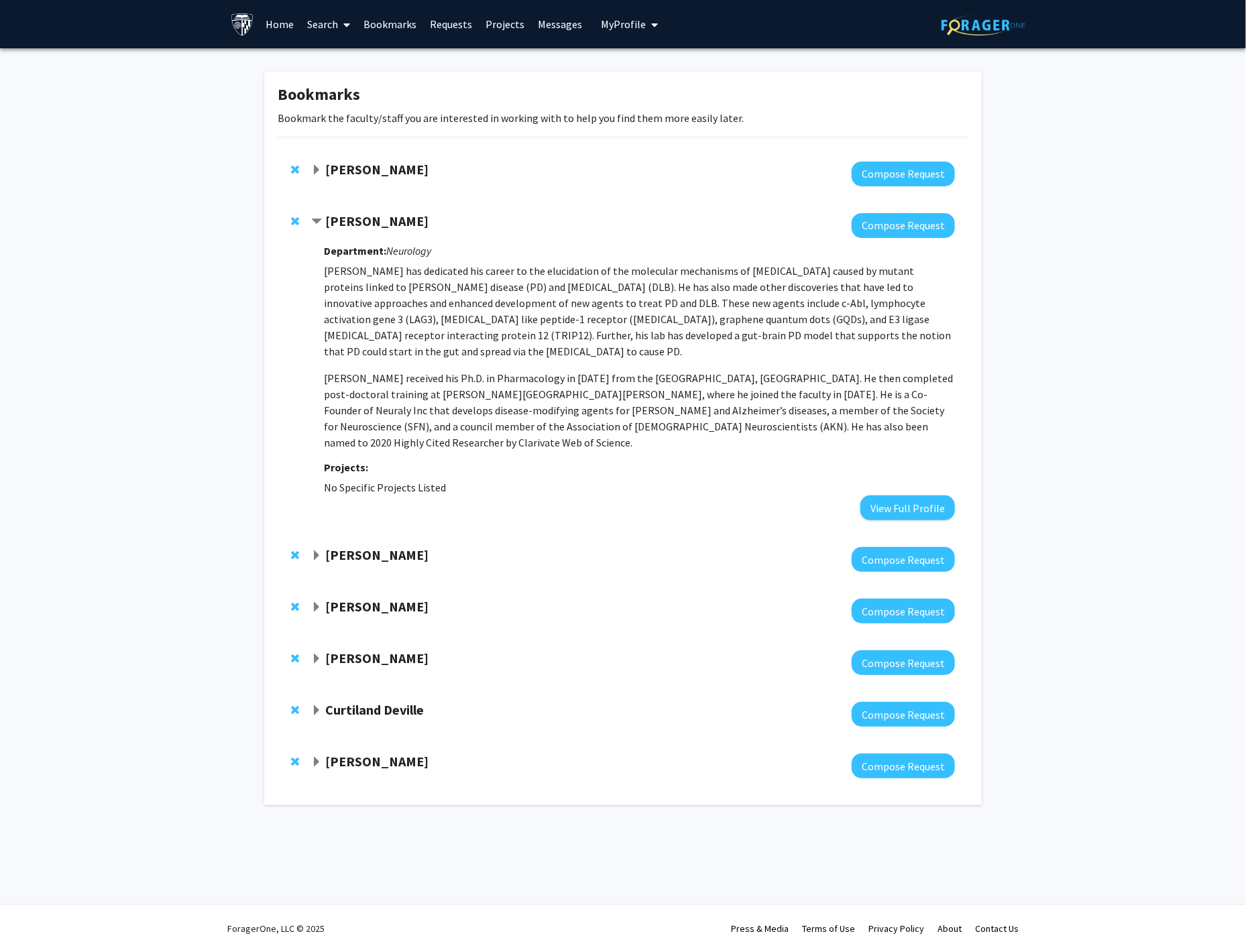
click at [298, 221] on span "Remove Hanseok Ko from bookmarks" at bounding box center [295, 221] width 8 height 11
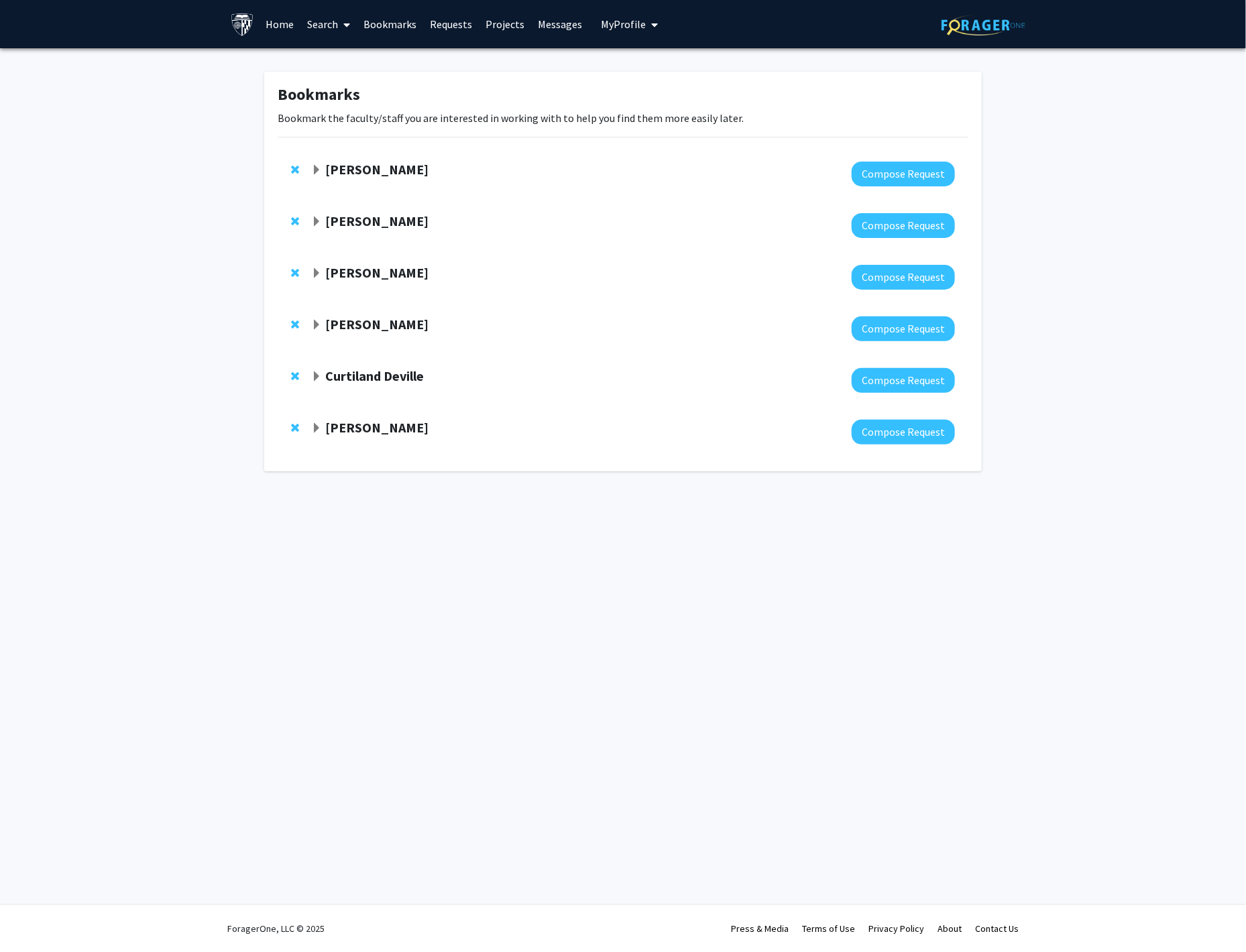
click at [340, 223] on strong "[PERSON_NAME]" at bounding box center [376, 220] width 104 height 16
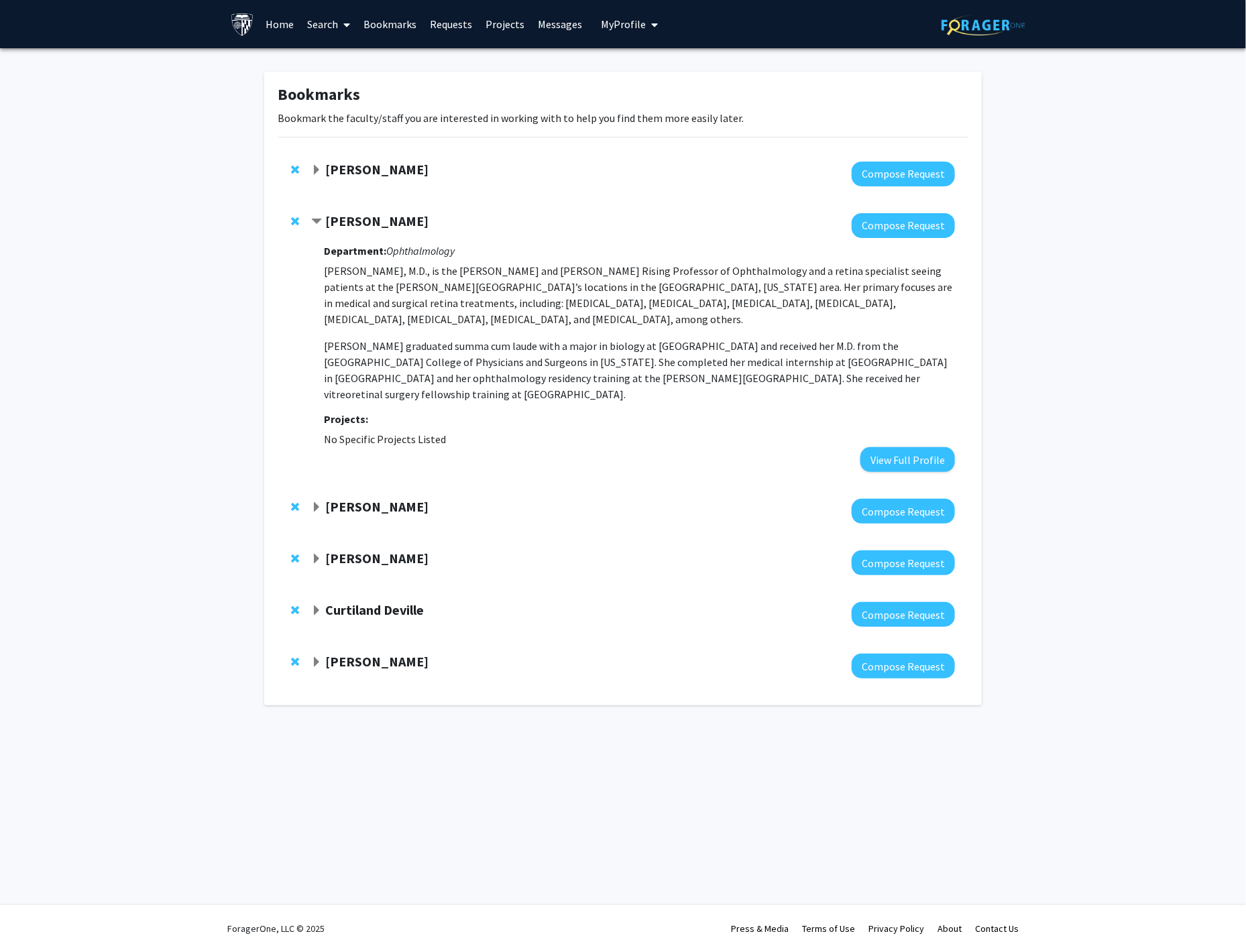
click at [296, 222] on span "Remove Cindy Cai from bookmarks" at bounding box center [295, 221] width 8 height 11
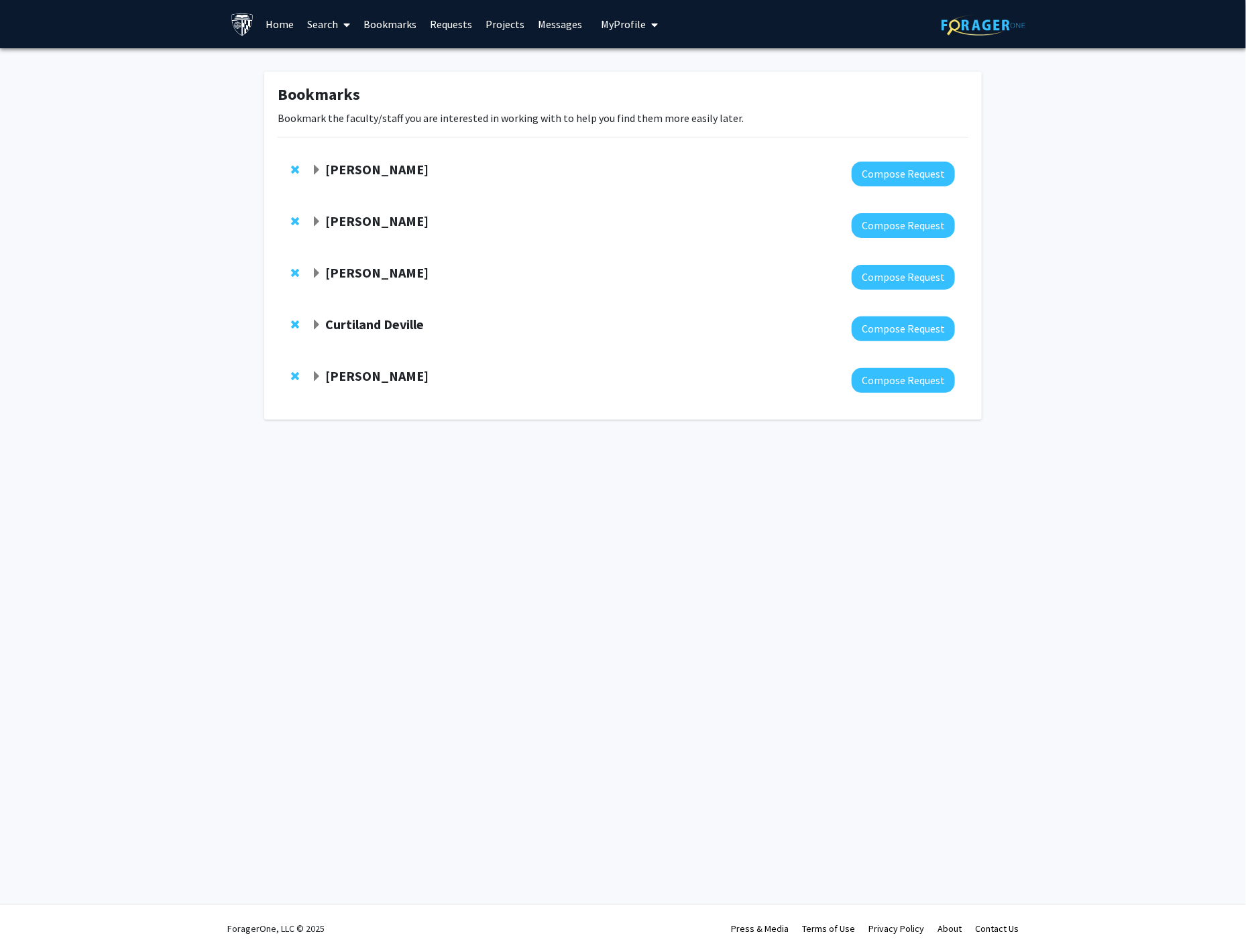
click at [338, 223] on strong "[PERSON_NAME]" at bounding box center [376, 220] width 104 height 16
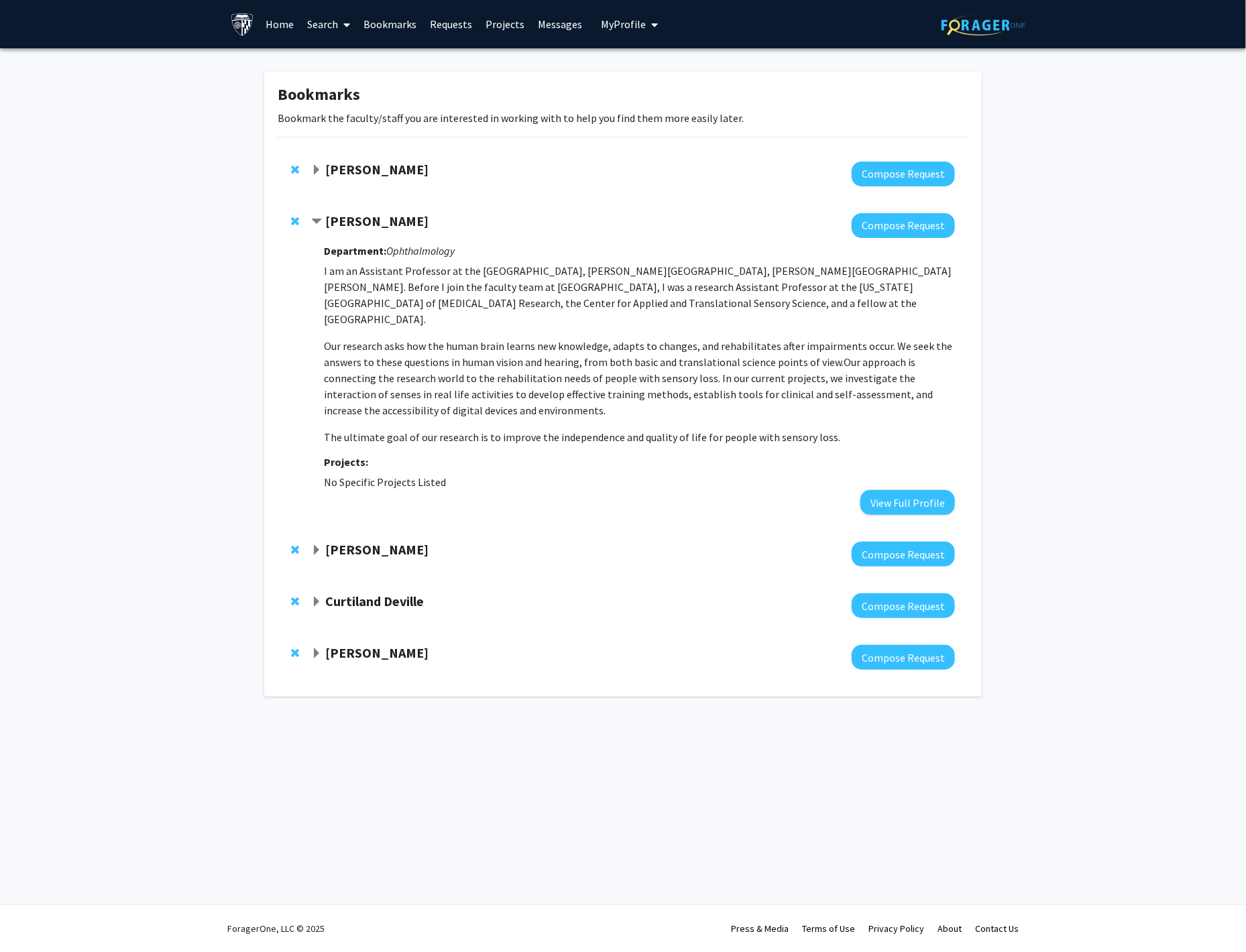
click at [297, 219] on span "Remove Yingzi Xiong from bookmarks" at bounding box center [295, 221] width 8 height 11
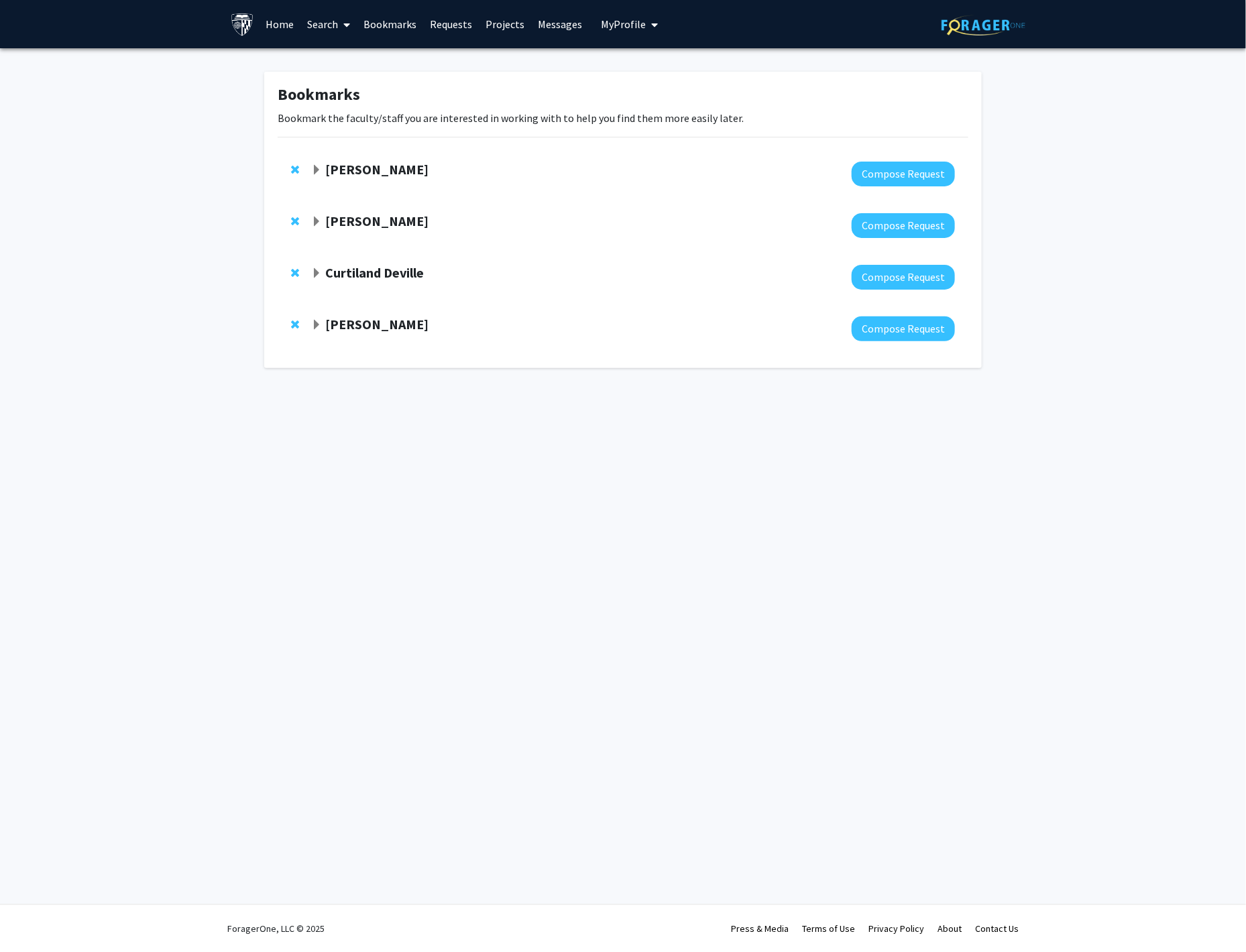
click at [330, 216] on strong "[PERSON_NAME]" at bounding box center [376, 220] width 104 height 16
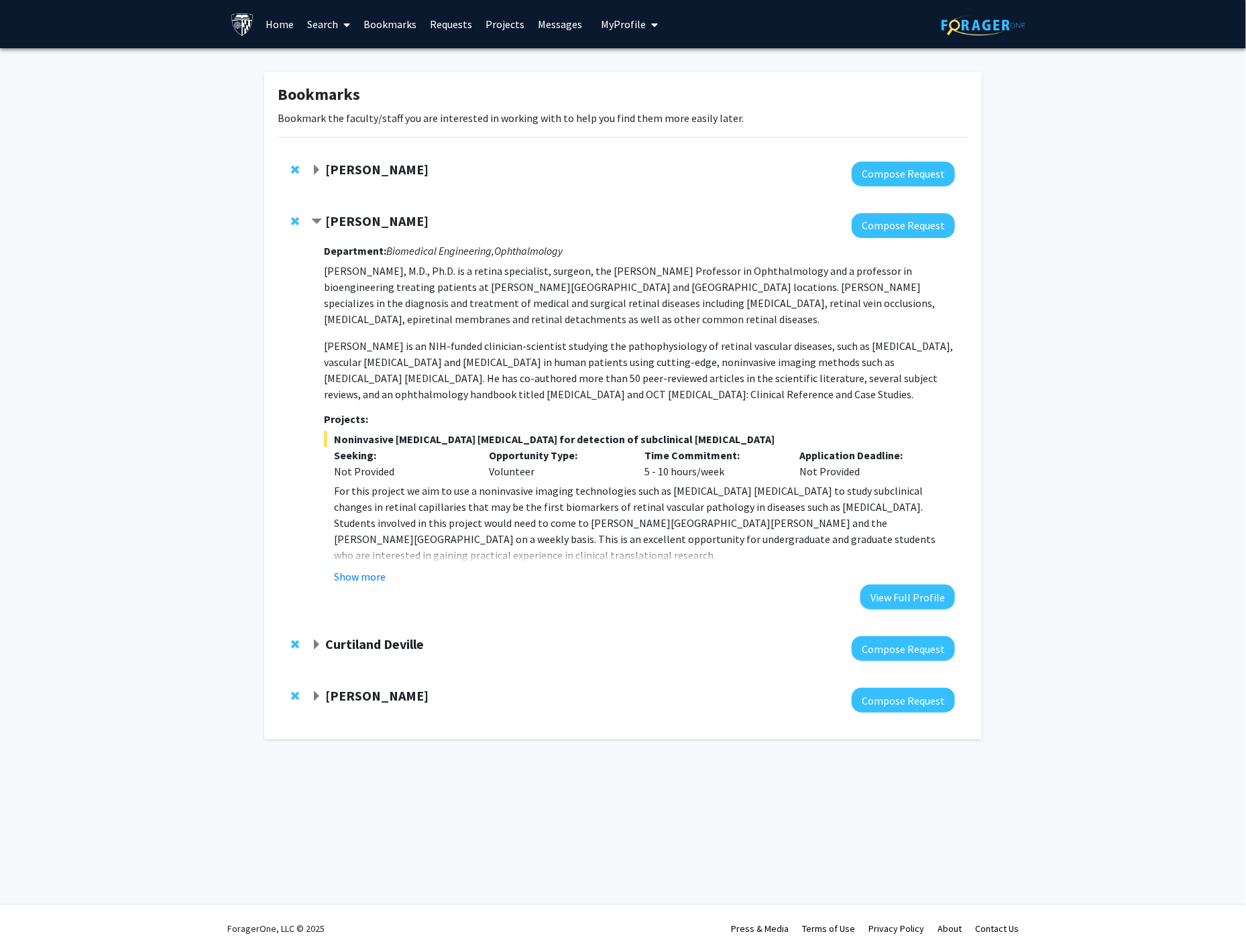
click at [349, 637] on strong "Curtiland Deville" at bounding box center [374, 644] width 99 height 16
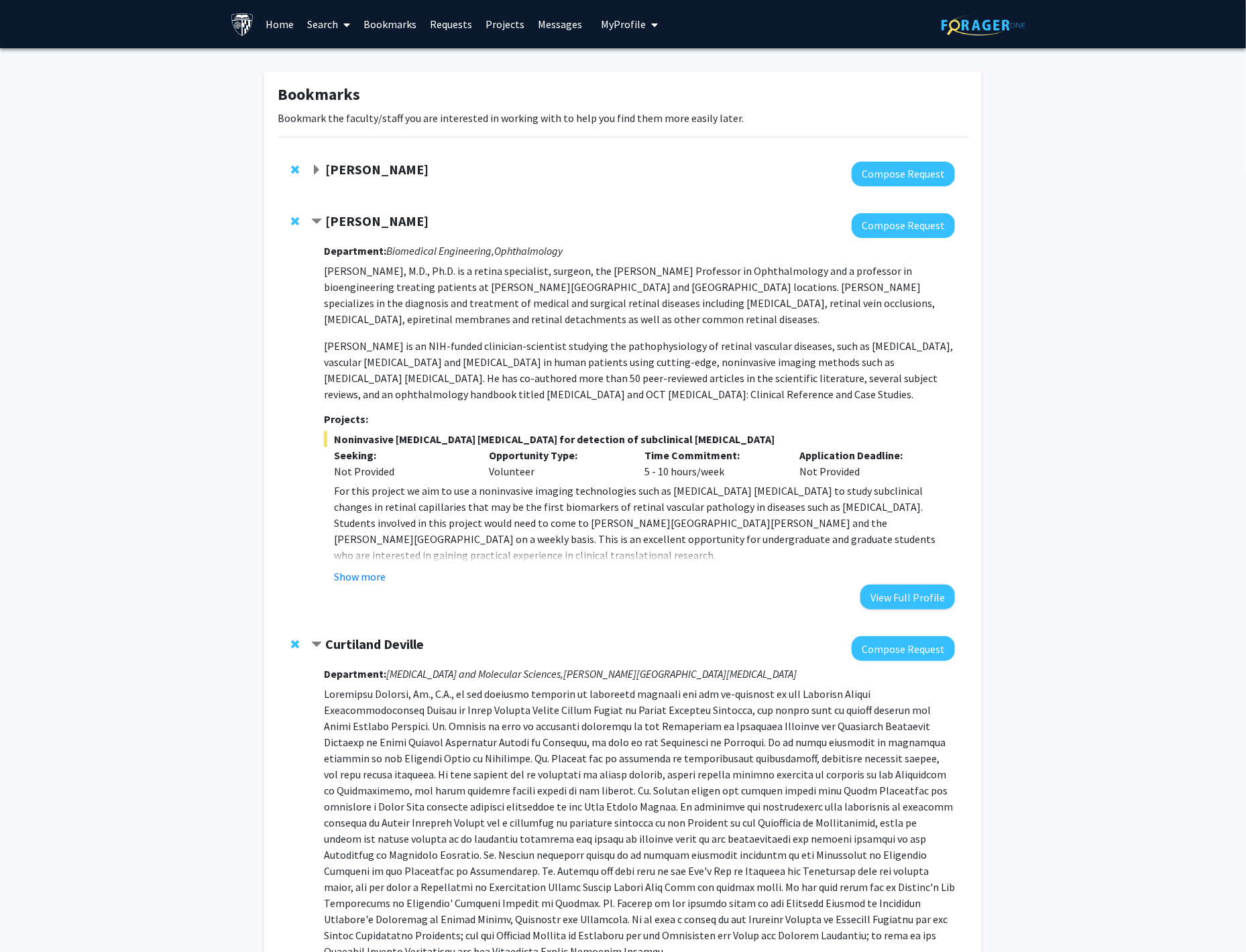
scroll to position [397, 0]
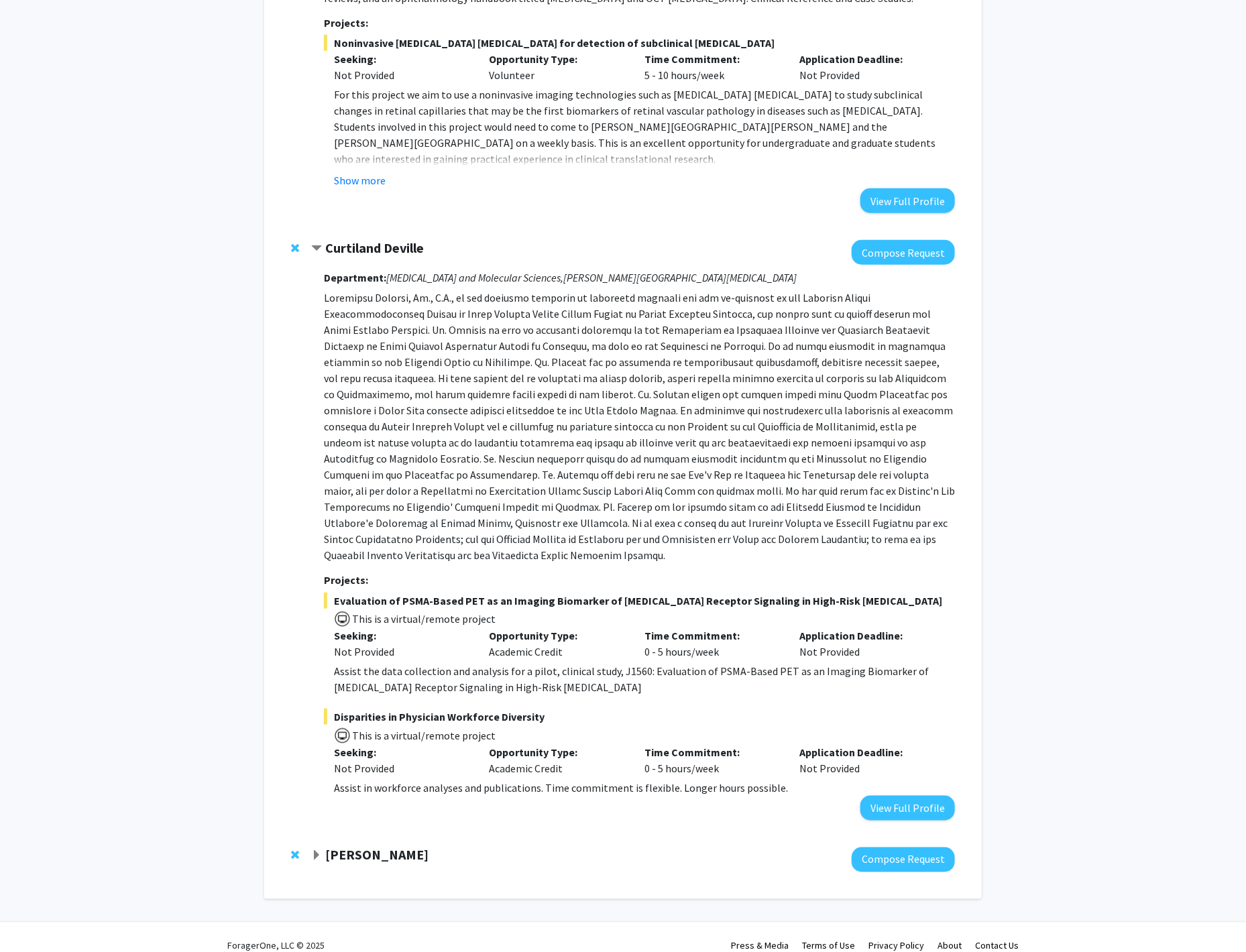
click at [367, 847] on strong "[PERSON_NAME]" at bounding box center [376, 855] width 104 height 16
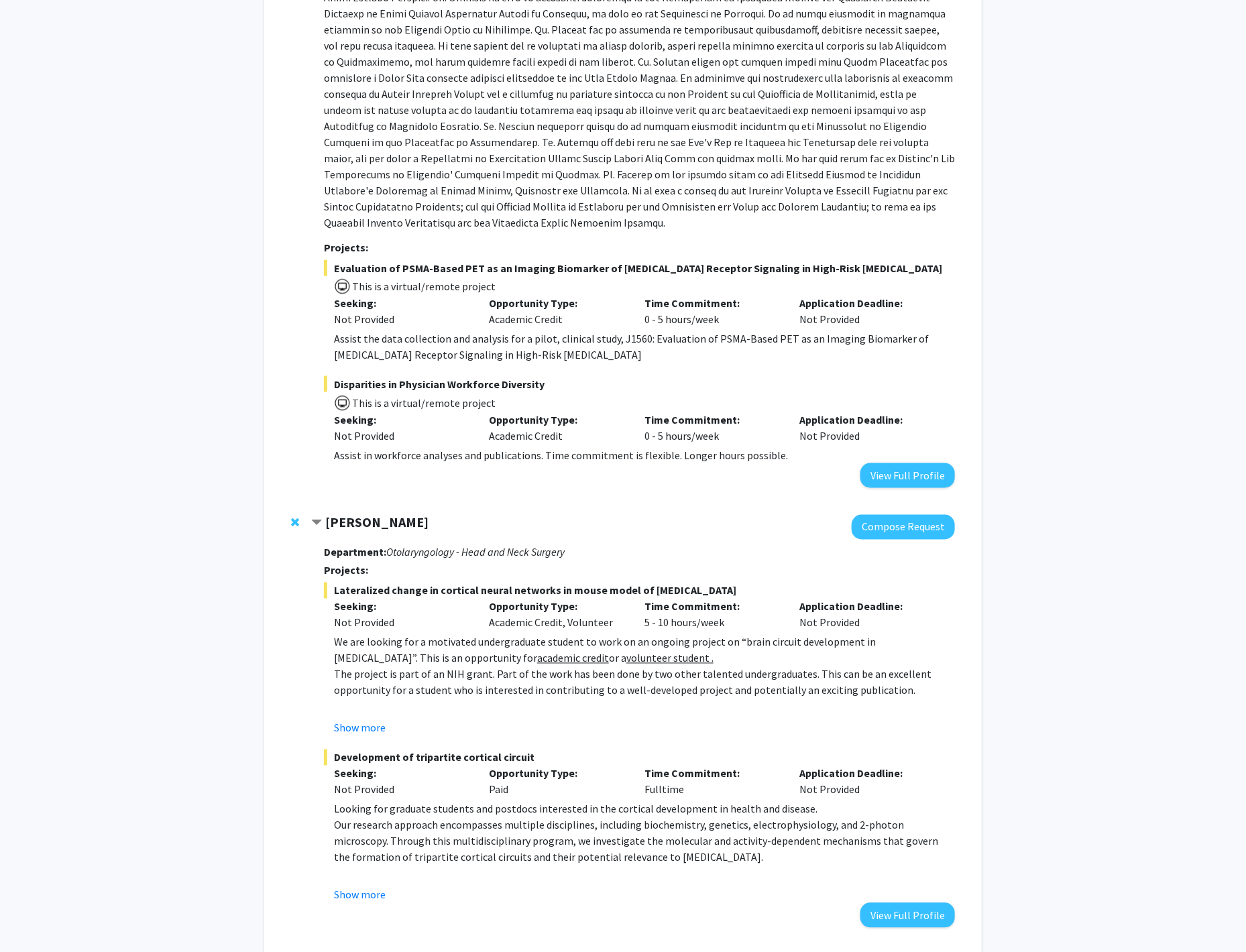
scroll to position [745, 0]
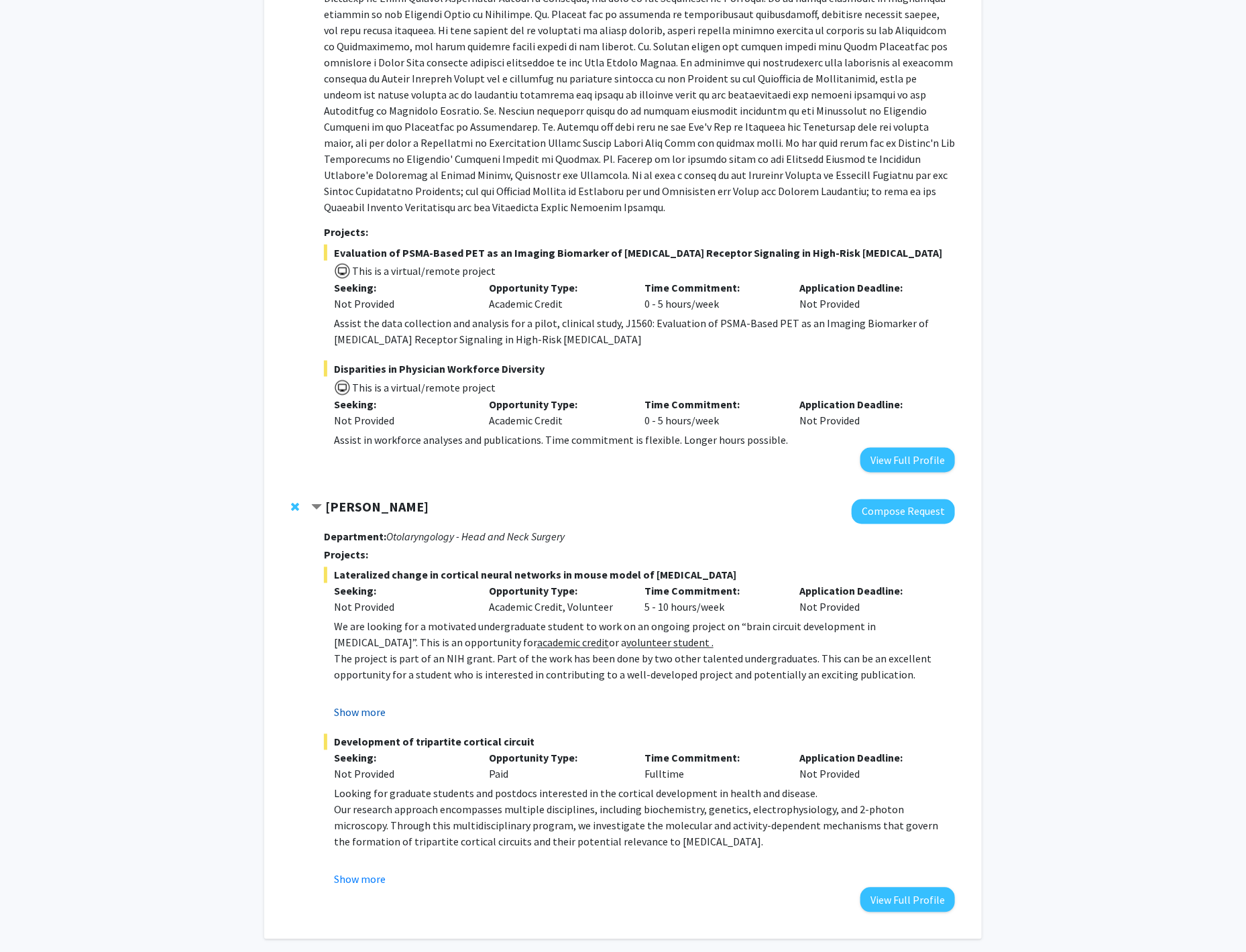
click at [364, 705] on button "Show more" at bounding box center [359, 713] width 51 height 16
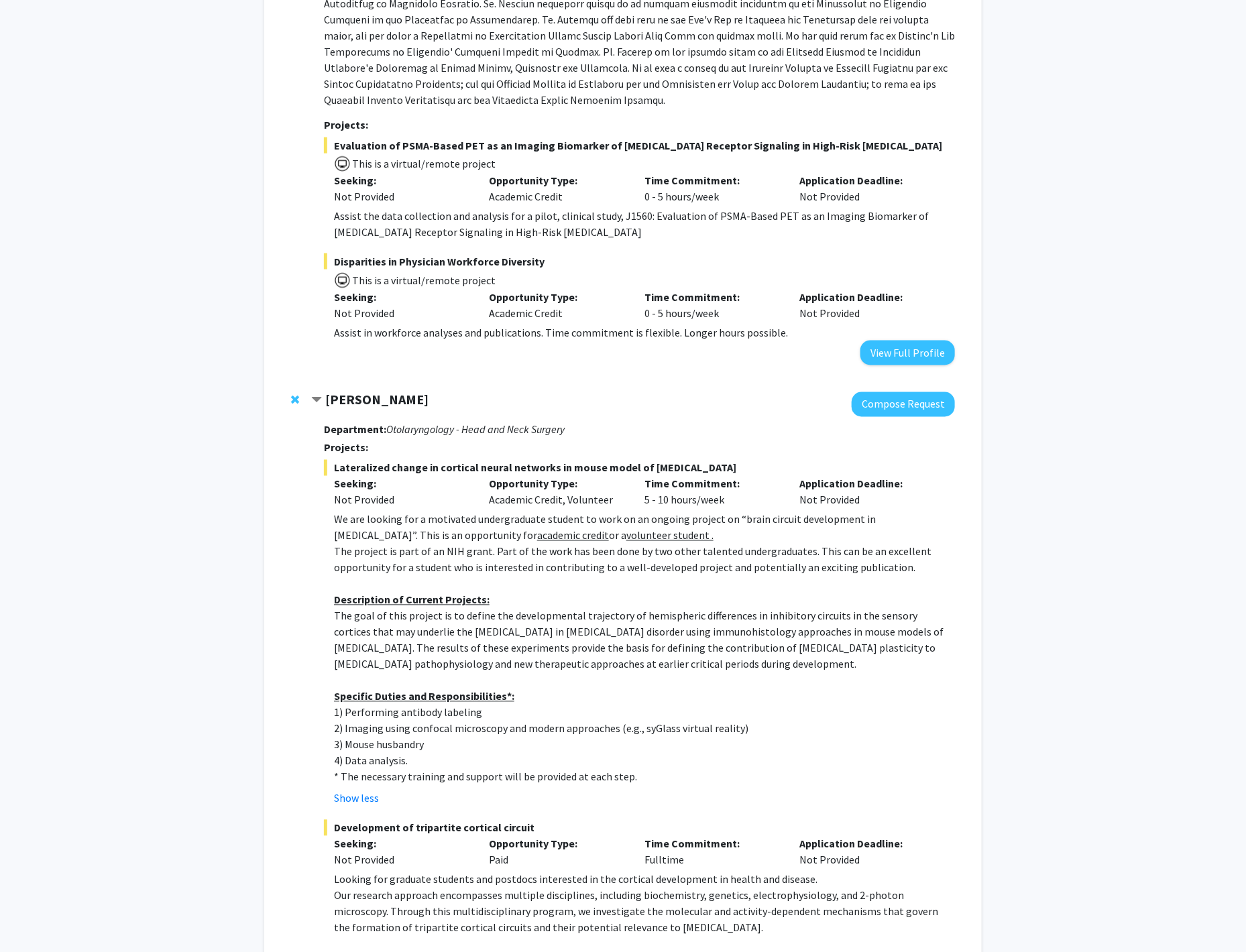
scroll to position [856, 0]
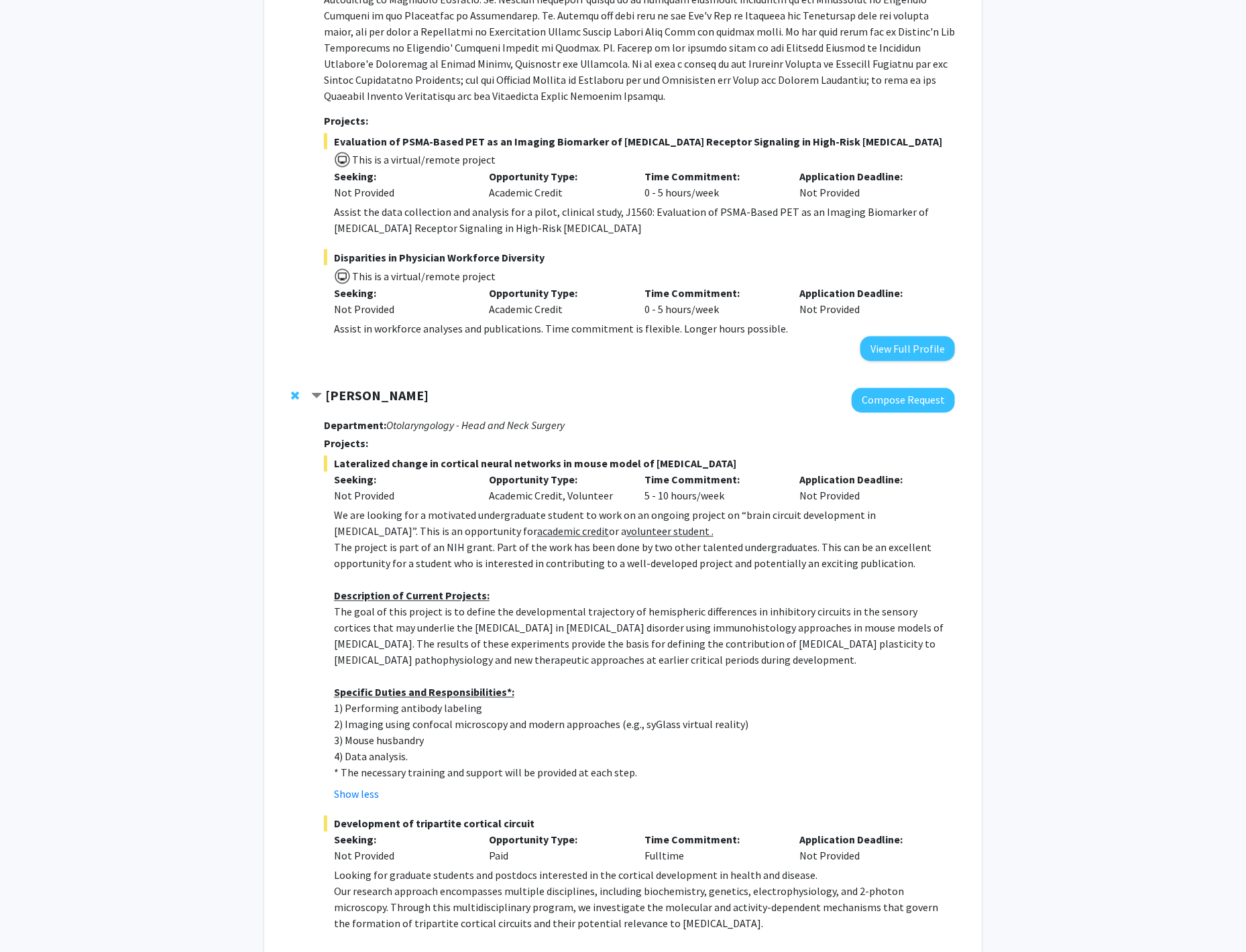
click at [1169, 331] on div "Bookmarks Bookmark the faculty/staff you are interested in working with to help…" at bounding box center [623, 121] width 1246 height 1858
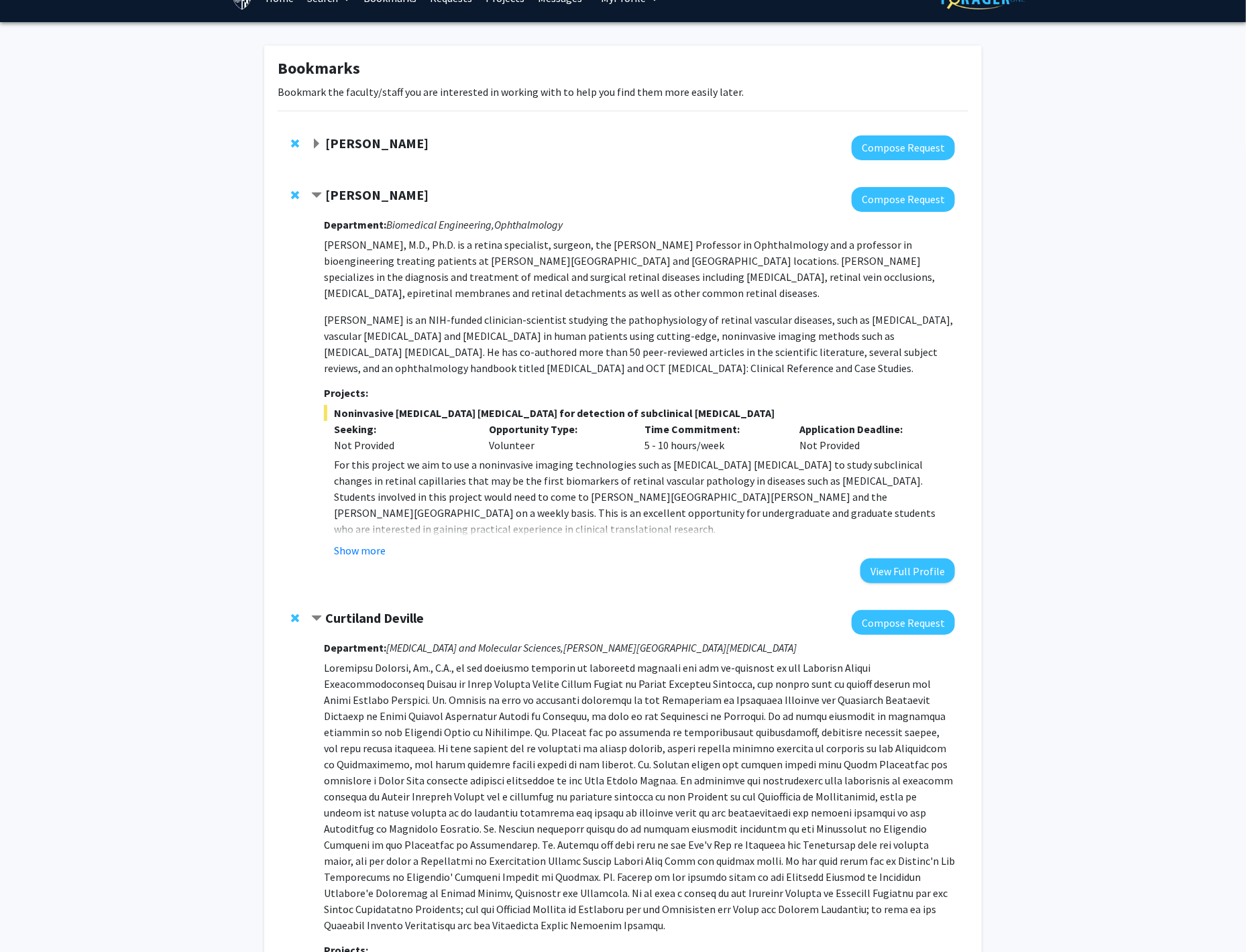
scroll to position [30, 0]
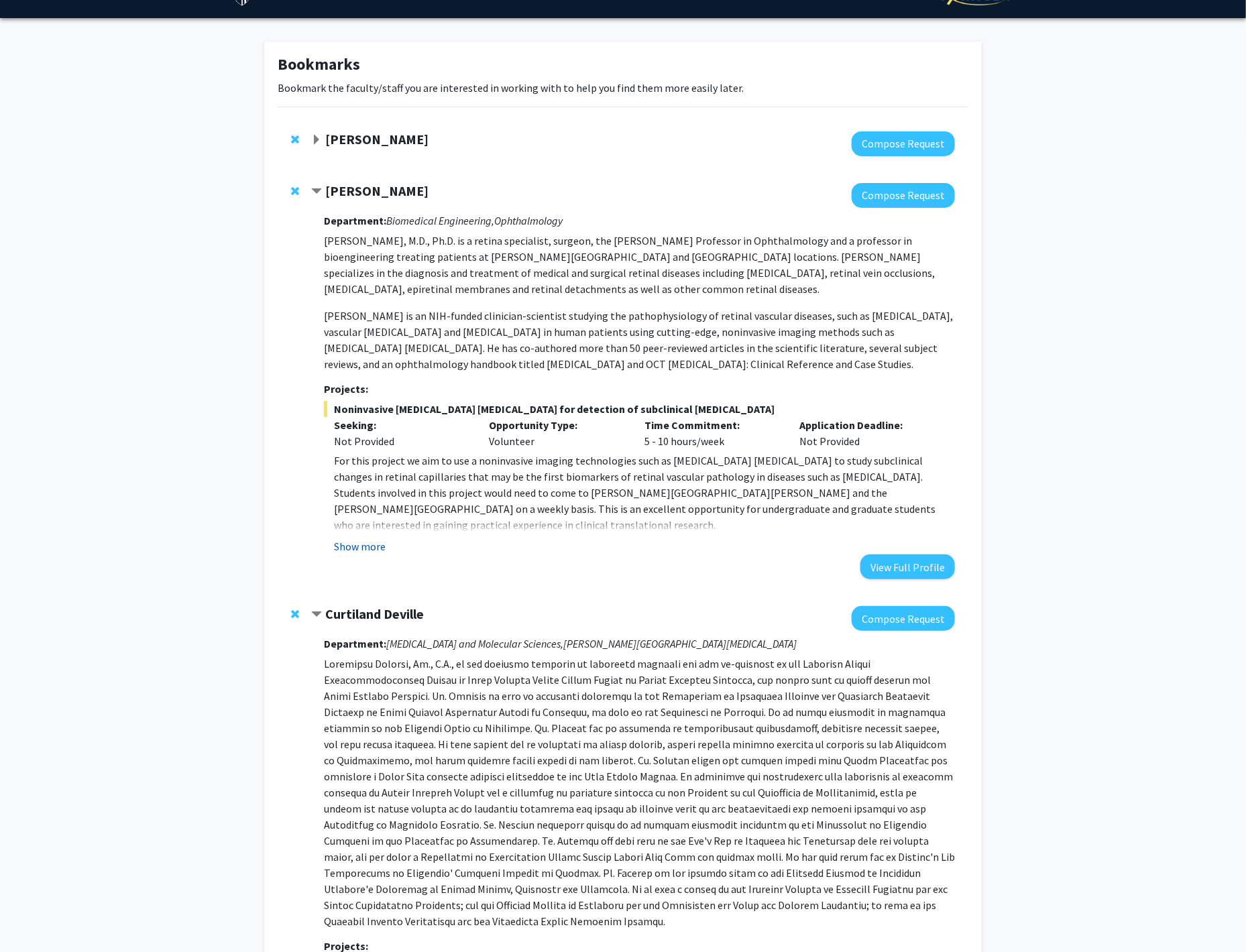
click at [381, 545] on button "Show more" at bounding box center [359, 546] width 51 height 16
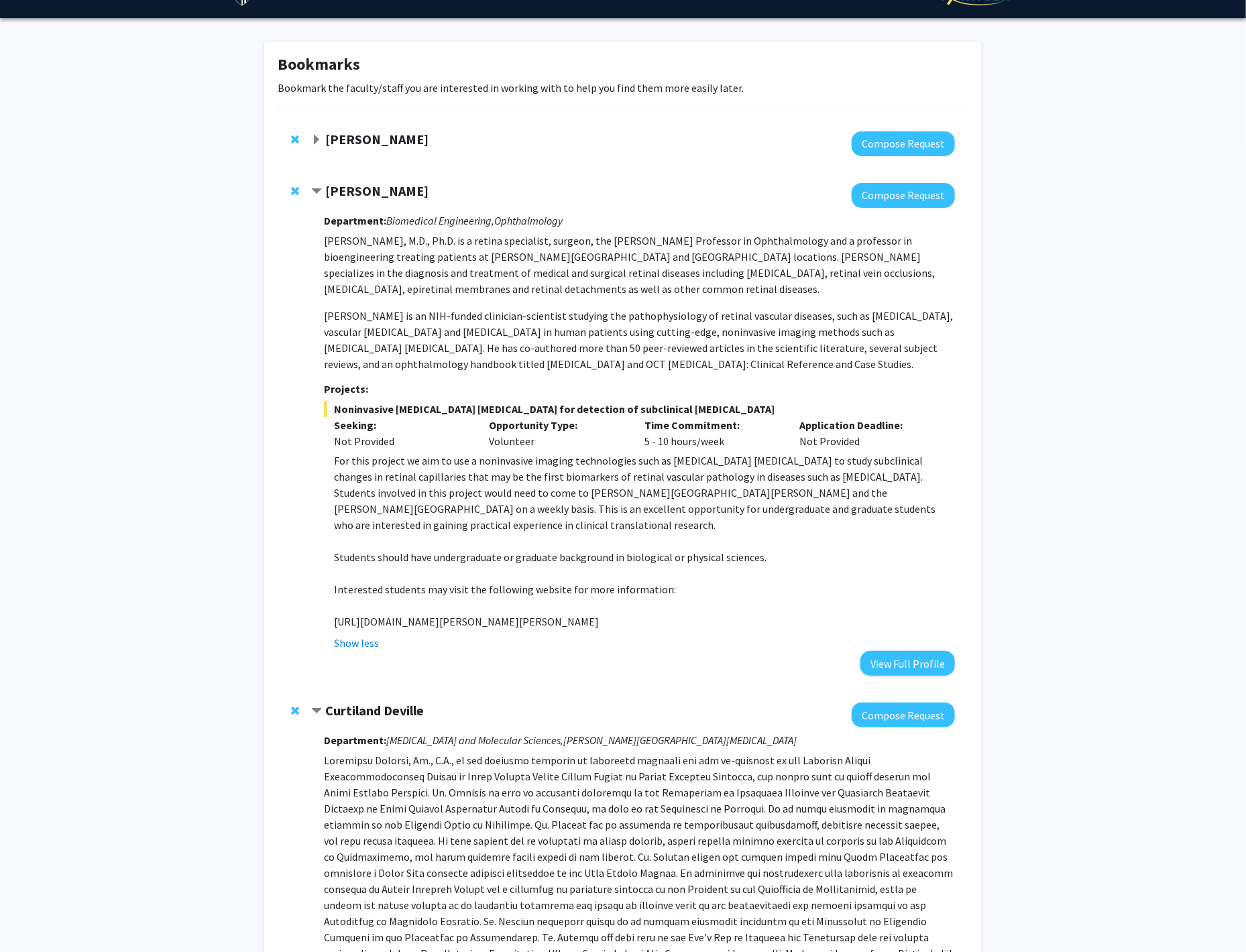
click at [358, 137] on strong "[PERSON_NAME]" at bounding box center [376, 139] width 104 height 16
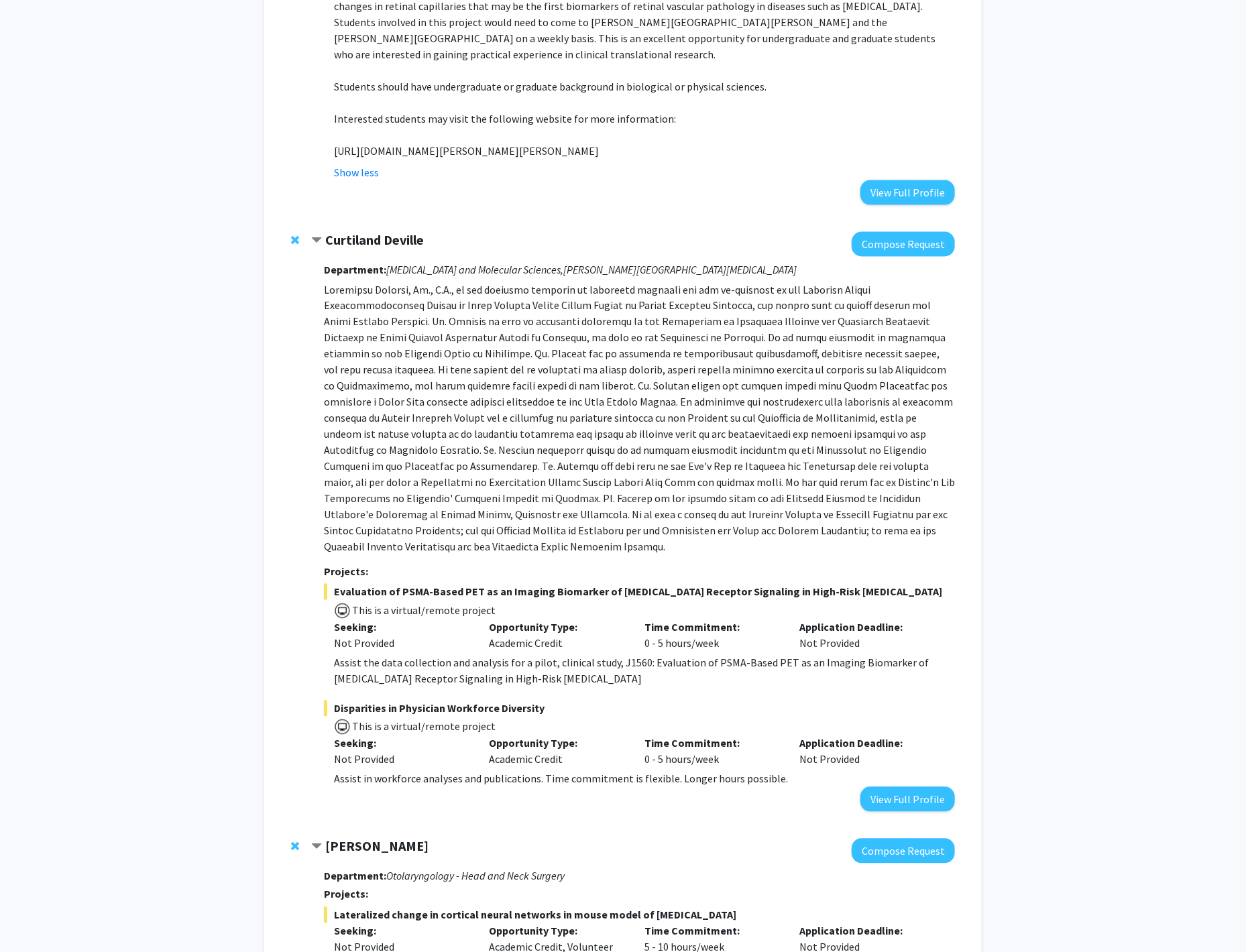
scroll to position [945, 0]
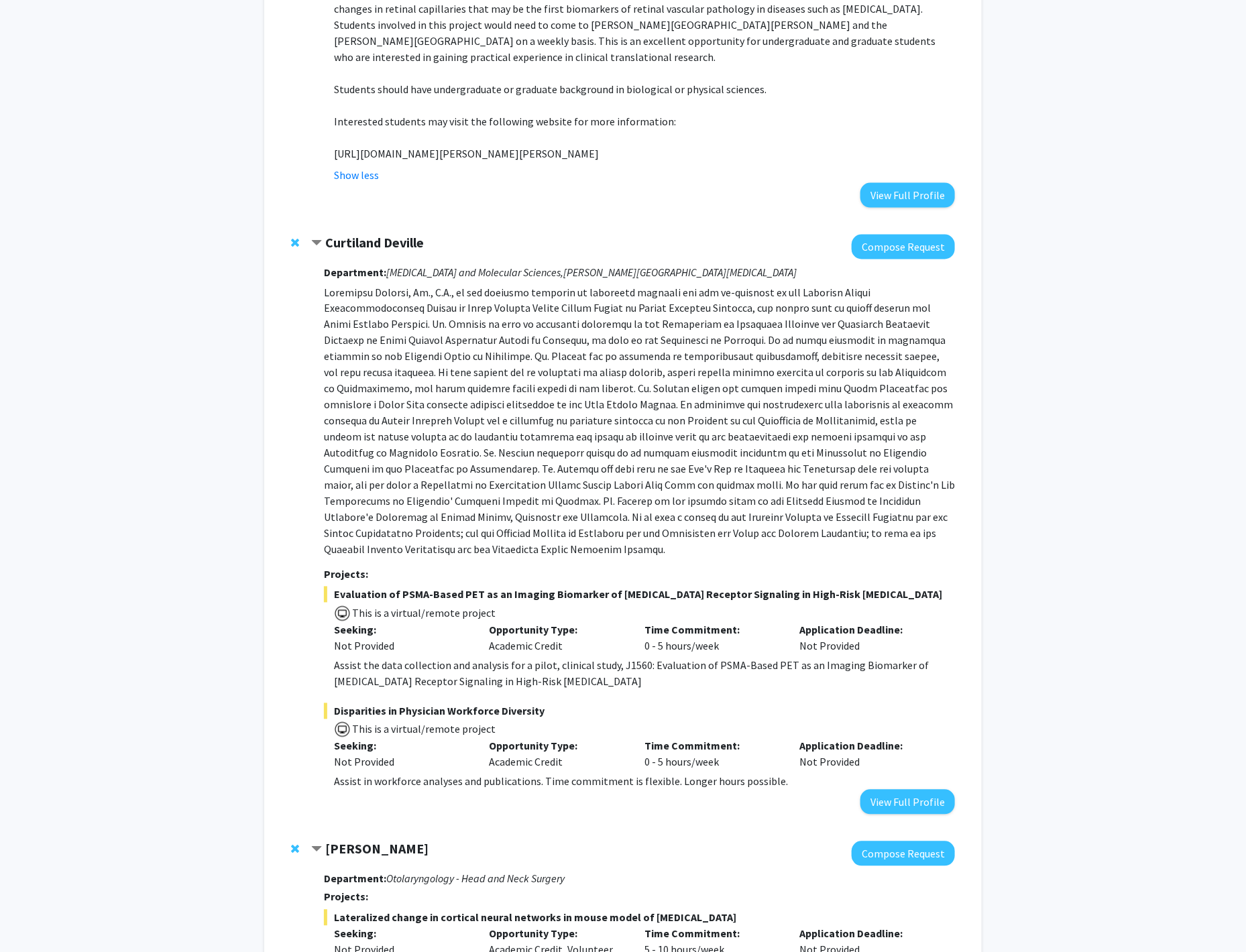
click at [532, 406] on p at bounding box center [639, 421] width 631 height 273
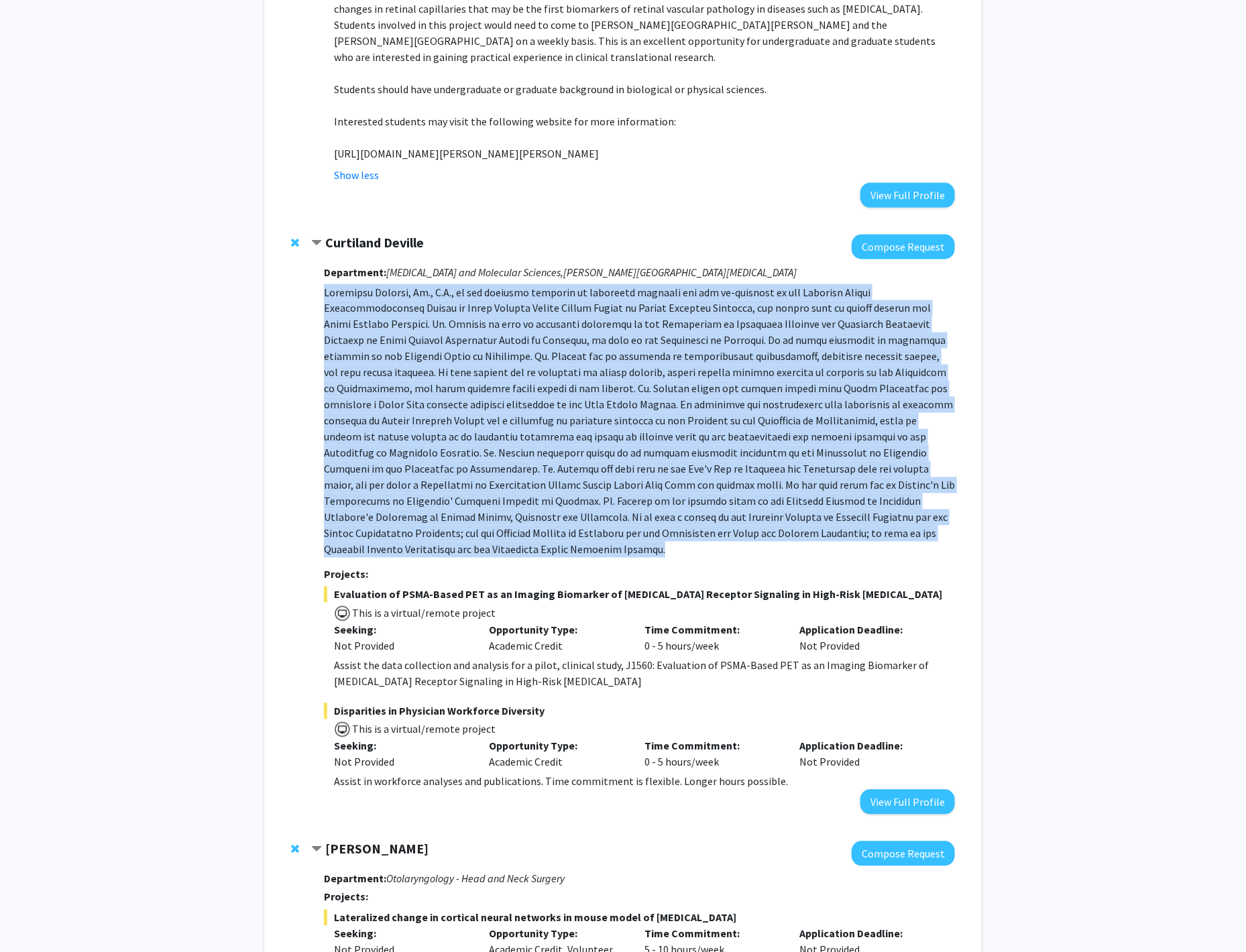
click at [532, 406] on p at bounding box center [639, 421] width 631 height 273
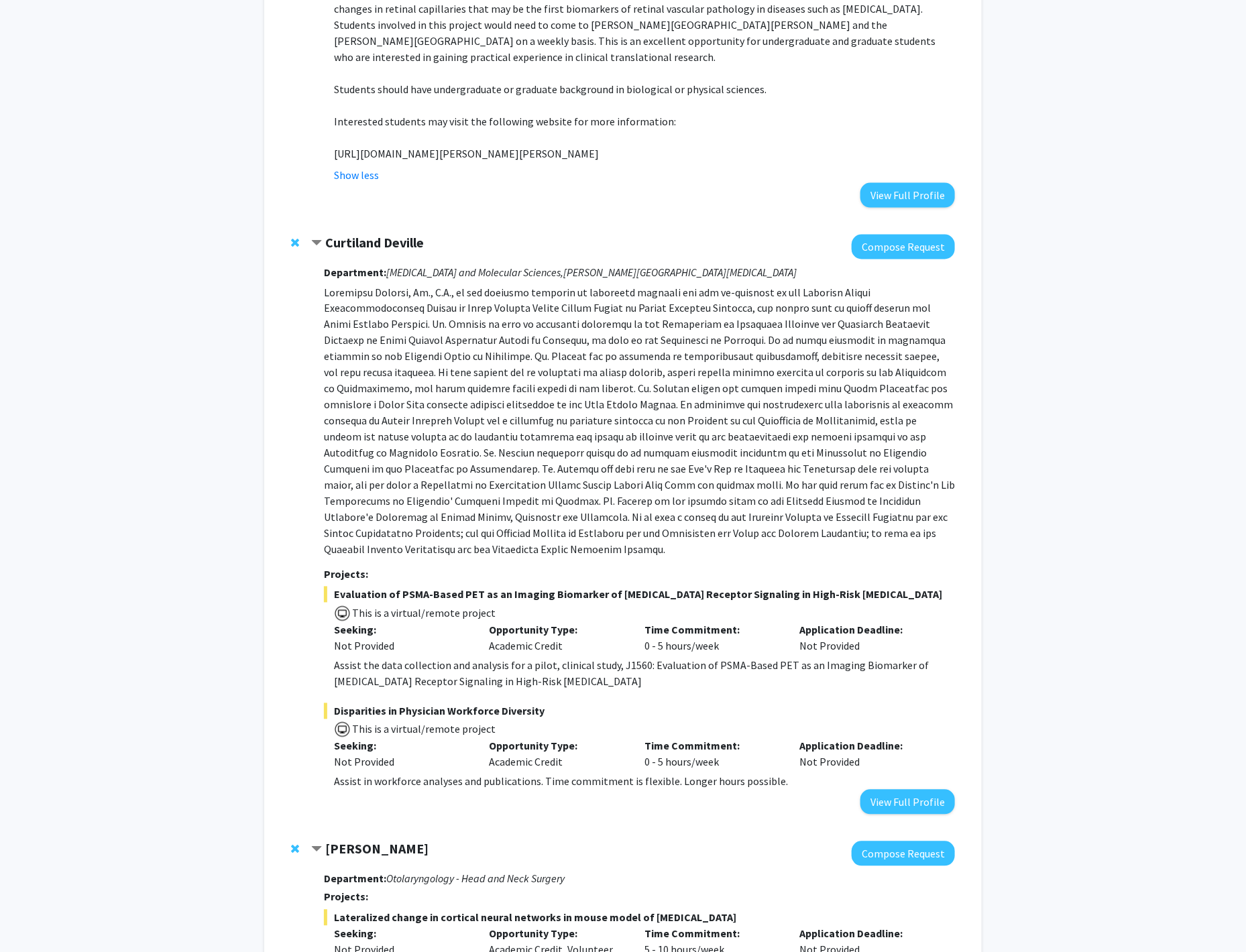
click at [564, 406] on p at bounding box center [639, 421] width 631 height 273
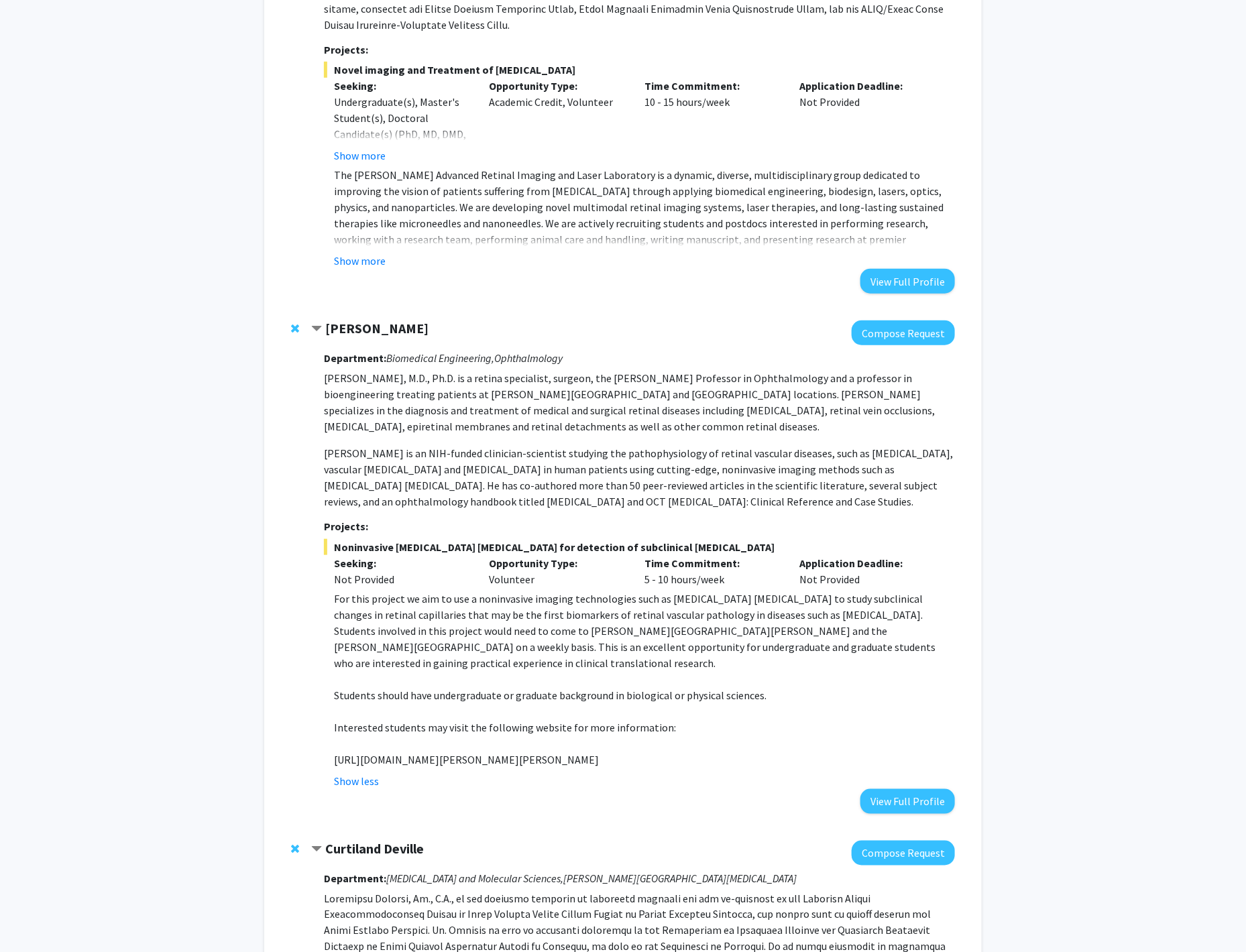
scroll to position [343, 0]
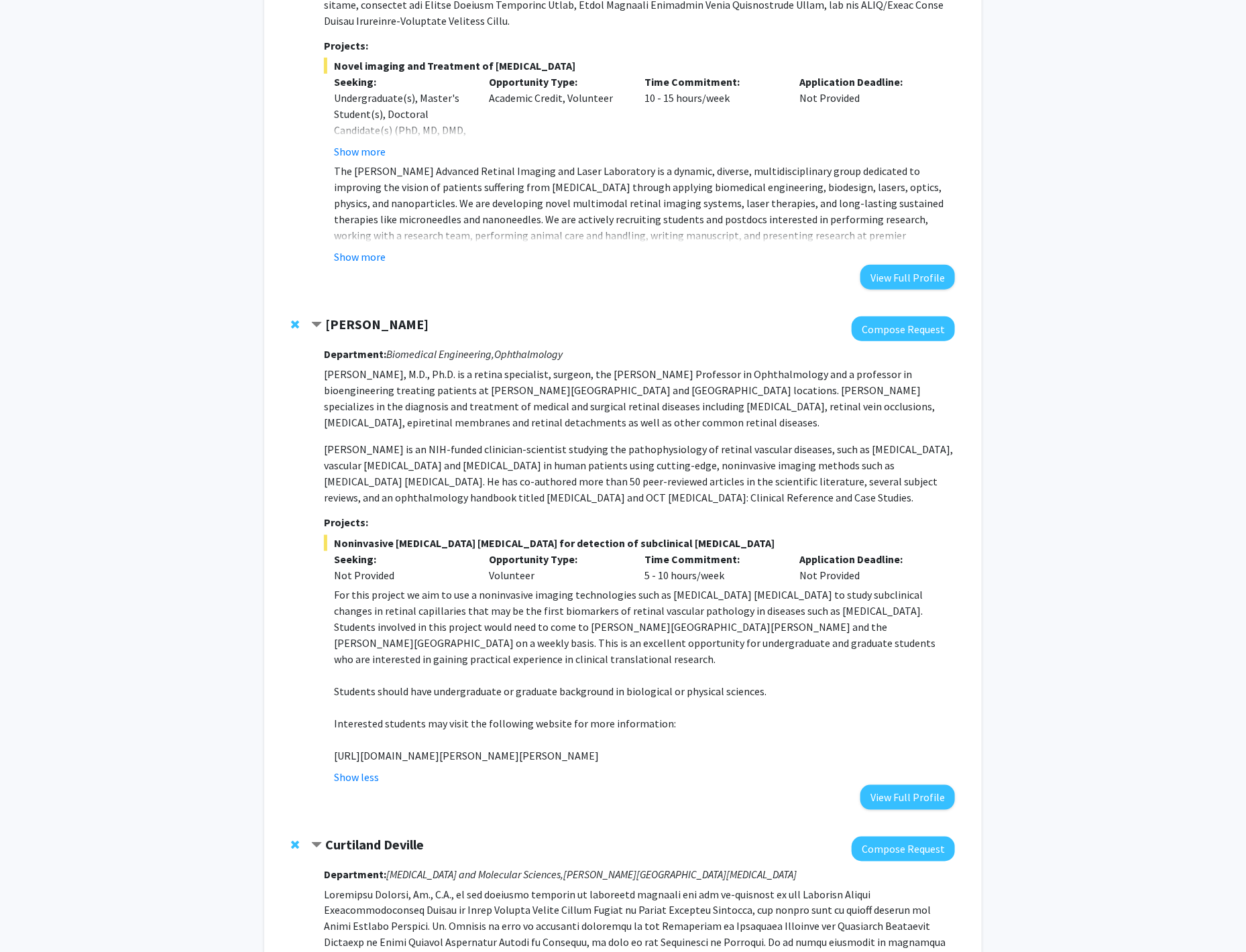
click at [557, 747] on p "[URL][DOMAIN_NAME][PERSON_NAME][PERSON_NAME]" at bounding box center [644, 755] width 621 height 16
copy p "[URL][DOMAIN_NAME][PERSON_NAME][PERSON_NAME]"
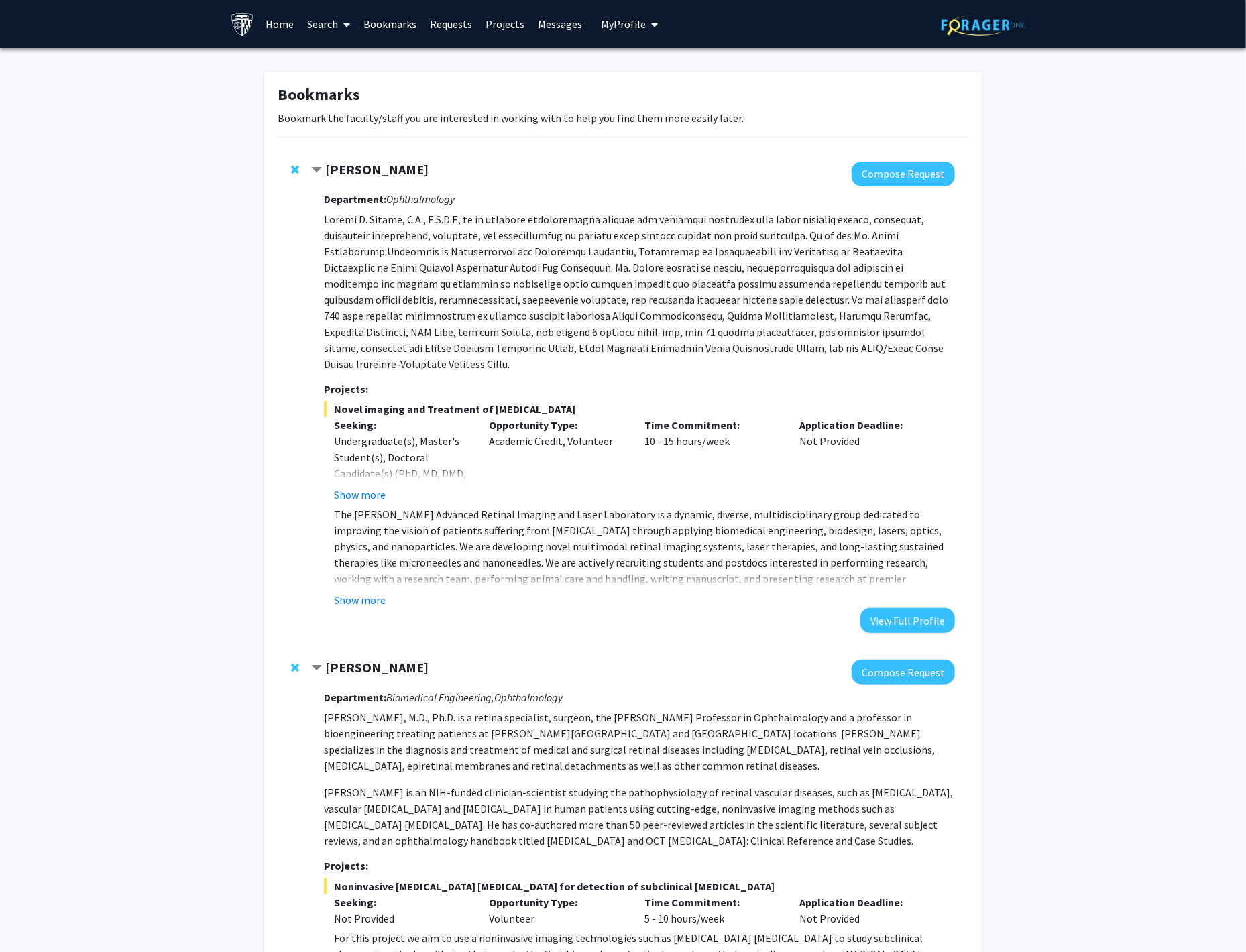
scroll to position [0, 0]
click at [385, 592] on div "Show more" at bounding box center [644, 600] width 621 height 16
click at [370, 592] on button "Show more" at bounding box center [359, 600] width 51 height 16
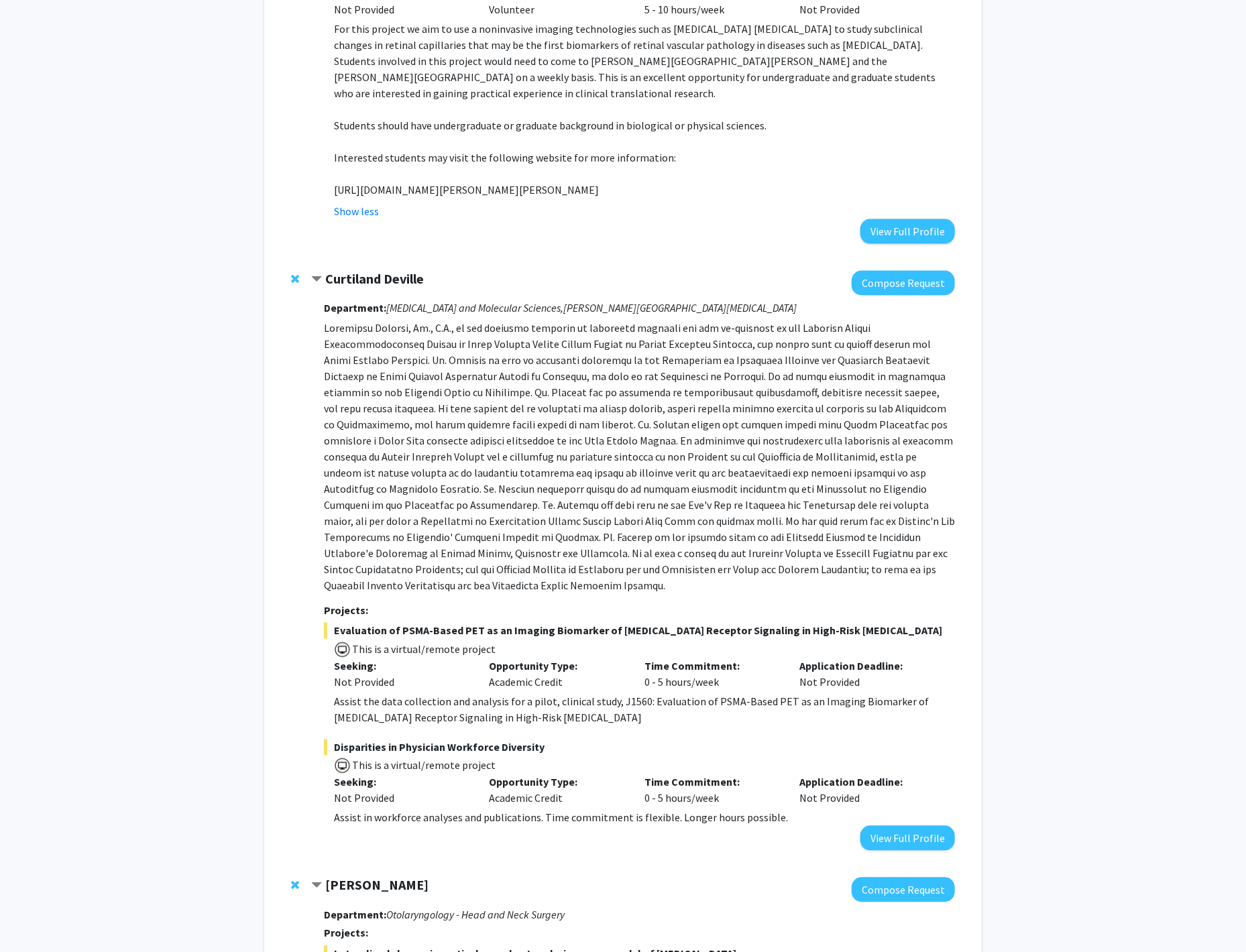
scroll to position [943, 0]
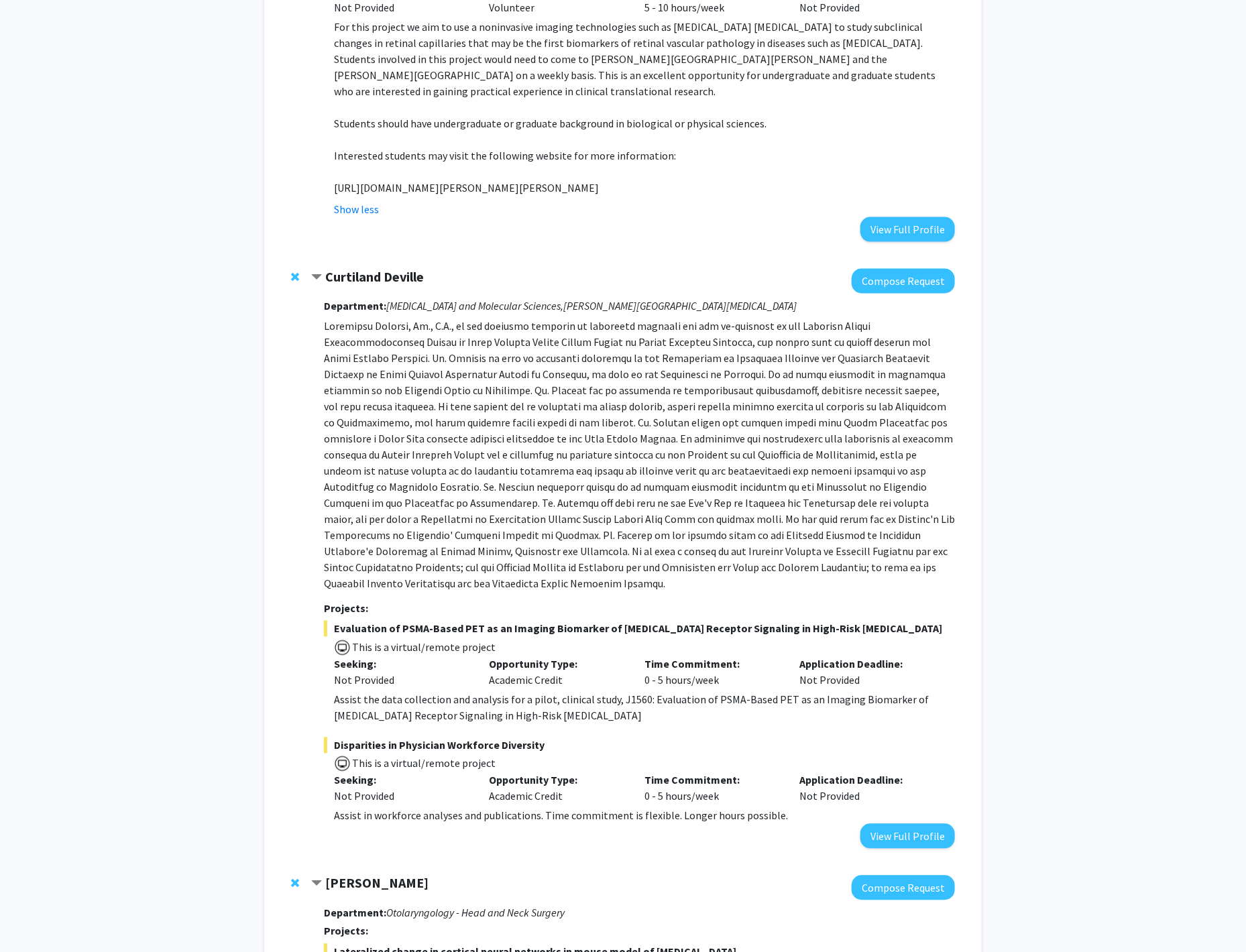
click at [710, 620] on span "Evaluation of PSMA-Based PET as an Imaging Biomarker of [MEDICAL_DATA] Receptor…" at bounding box center [639, 628] width 631 height 16
click at [732, 620] on span "Evaluation of PSMA-Based PET as an Imaging Biomarker of [MEDICAL_DATA] Receptor…" at bounding box center [639, 628] width 631 height 16
